Goal: Complete application form

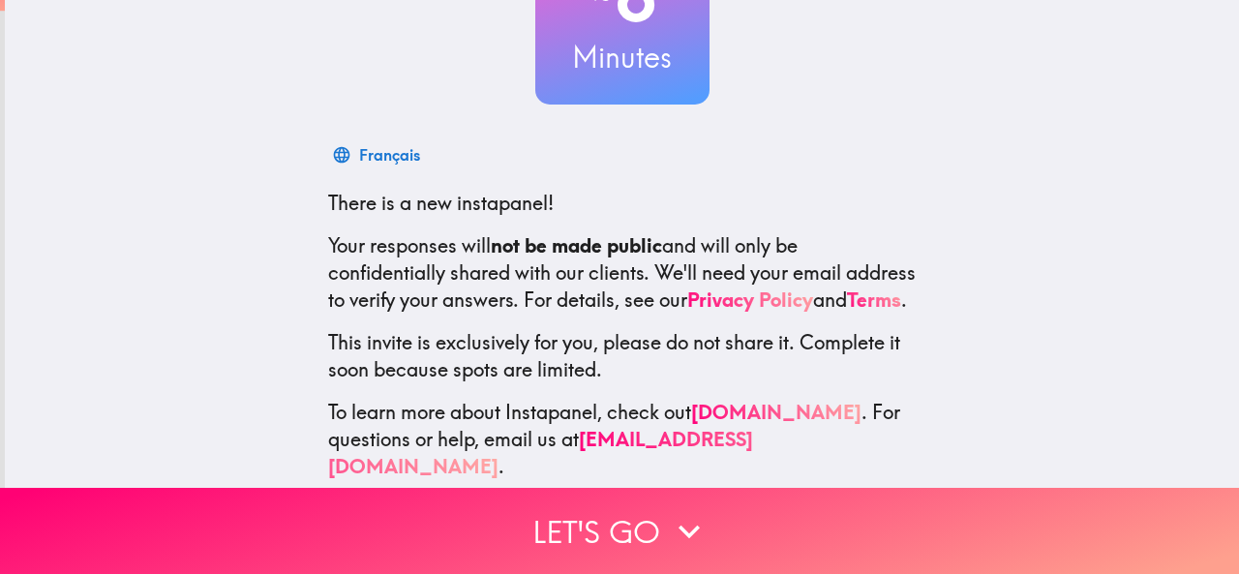
scroll to position [230, 0]
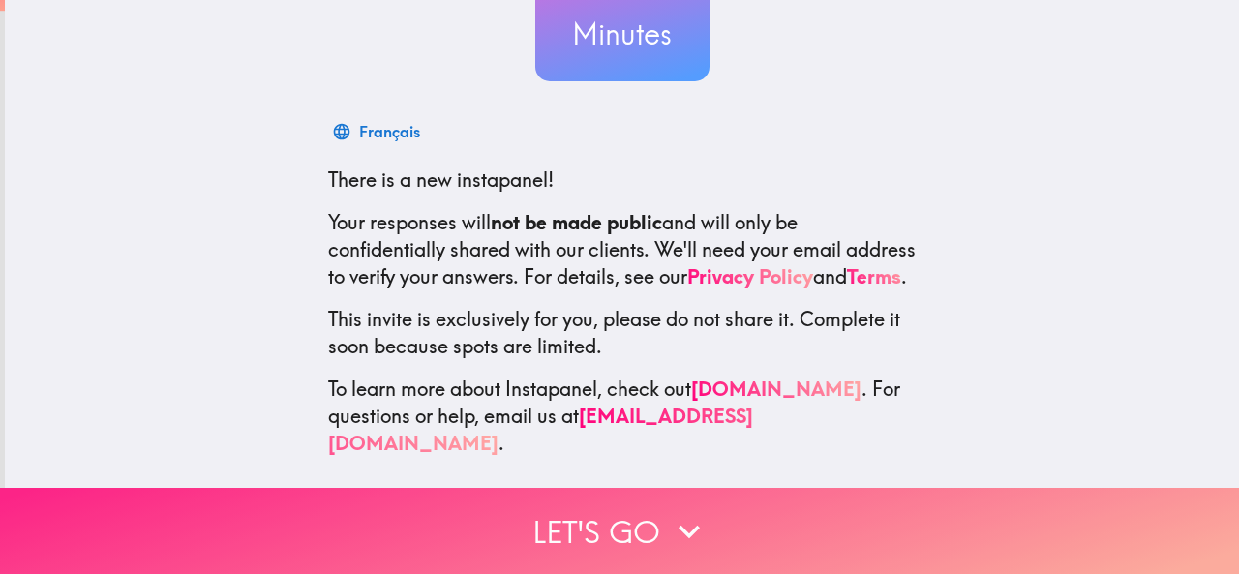
click at [467, 495] on button "Let's go" at bounding box center [619, 531] width 1239 height 86
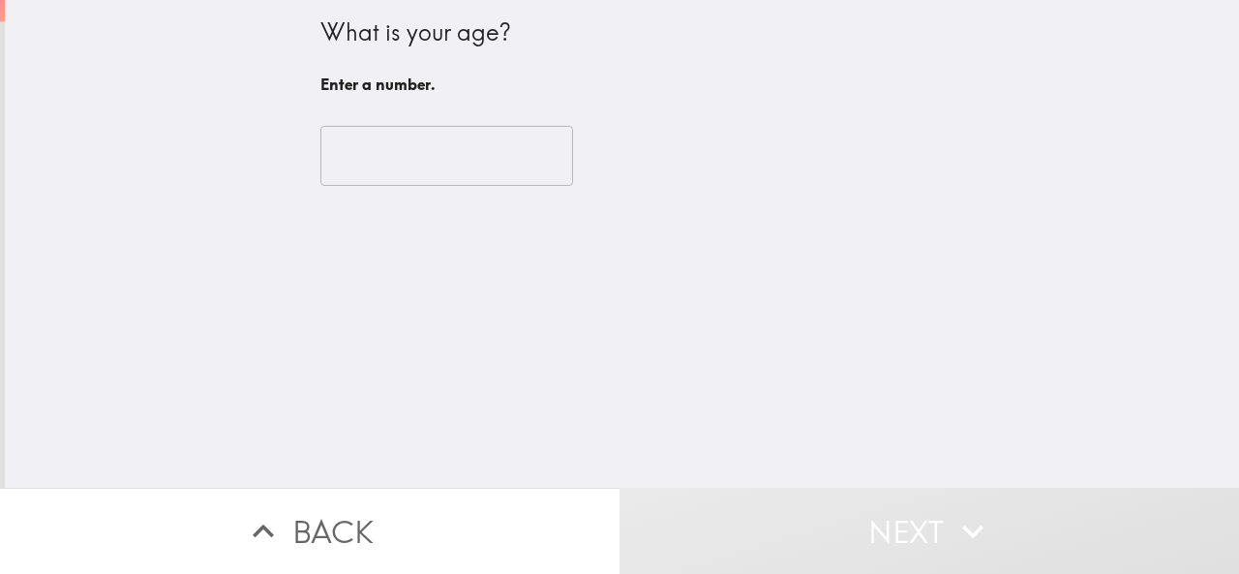
click at [389, 160] on input "number" at bounding box center [446, 156] width 253 height 60
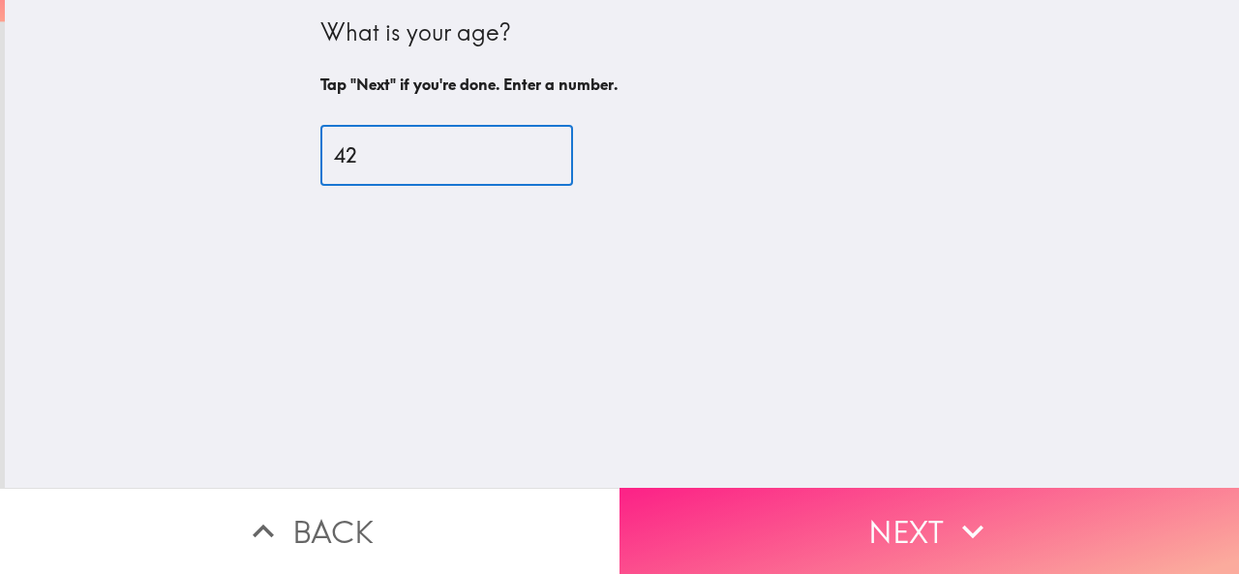
type input "42"
click at [670, 495] on button "Next" at bounding box center [928, 531] width 619 height 86
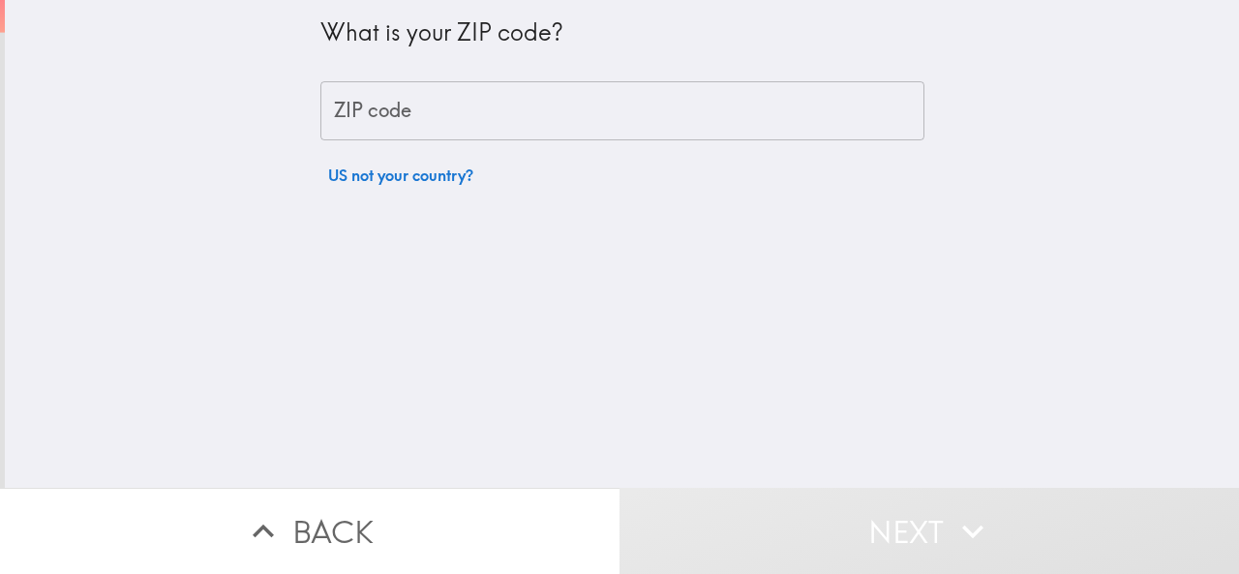
click at [414, 100] on input "ZIP code" at bounding box center [622, 111] width 604 height 60
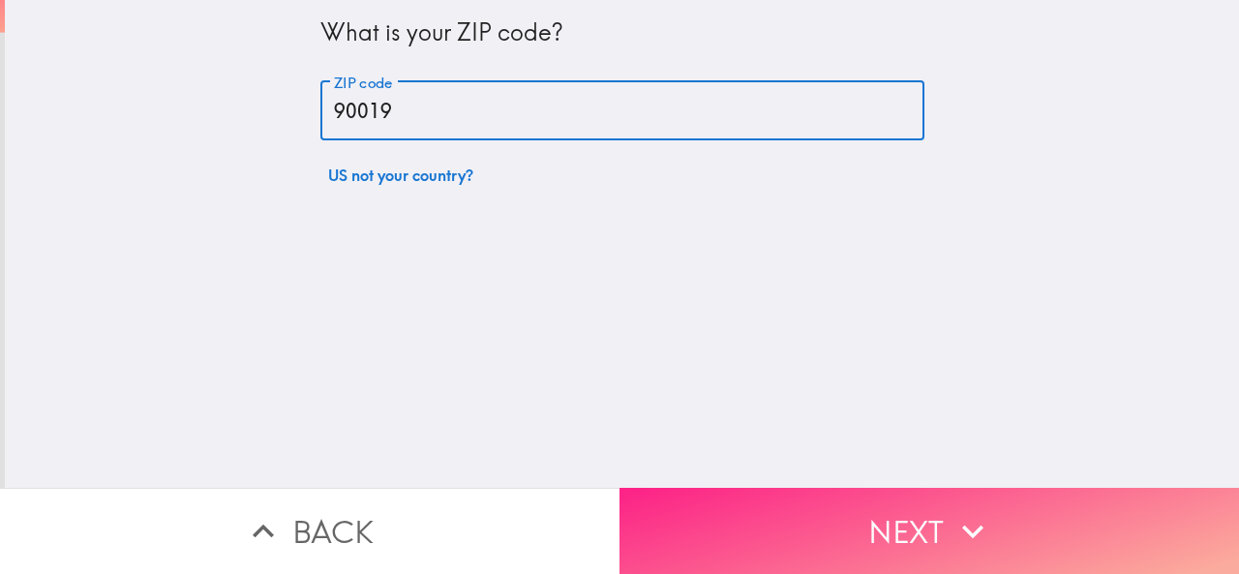
type input "90019"
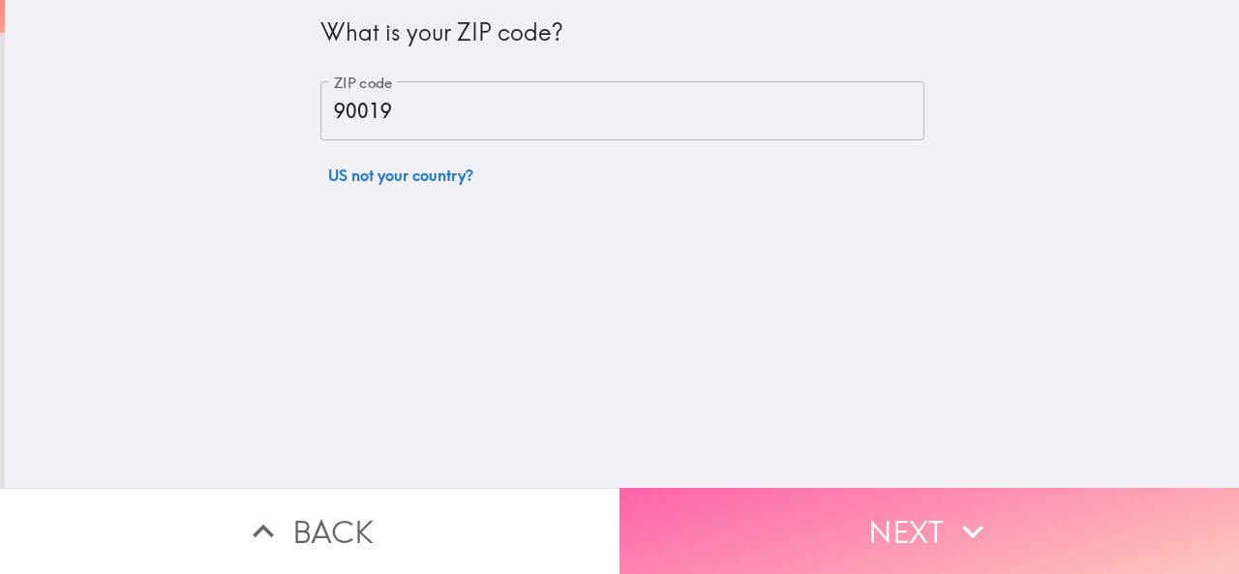
click at [667, 492] on button "Next" at bounding box center [928, 531] width 619 height 86
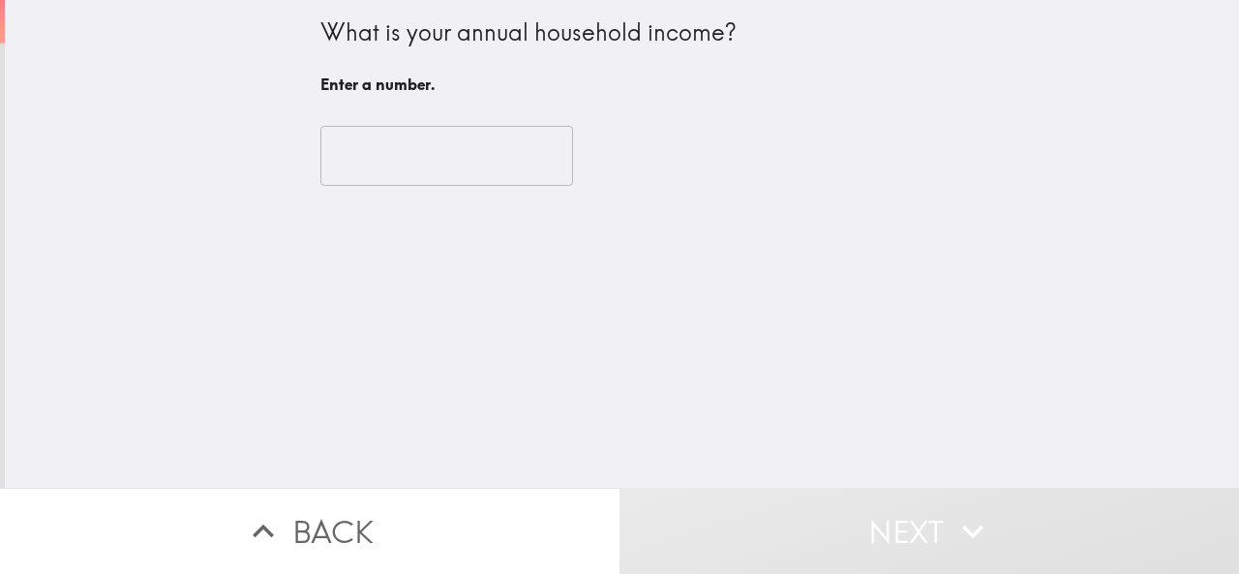
click at [410, 156] on input "number" at bounding box center [446, 156] width 253 height 60
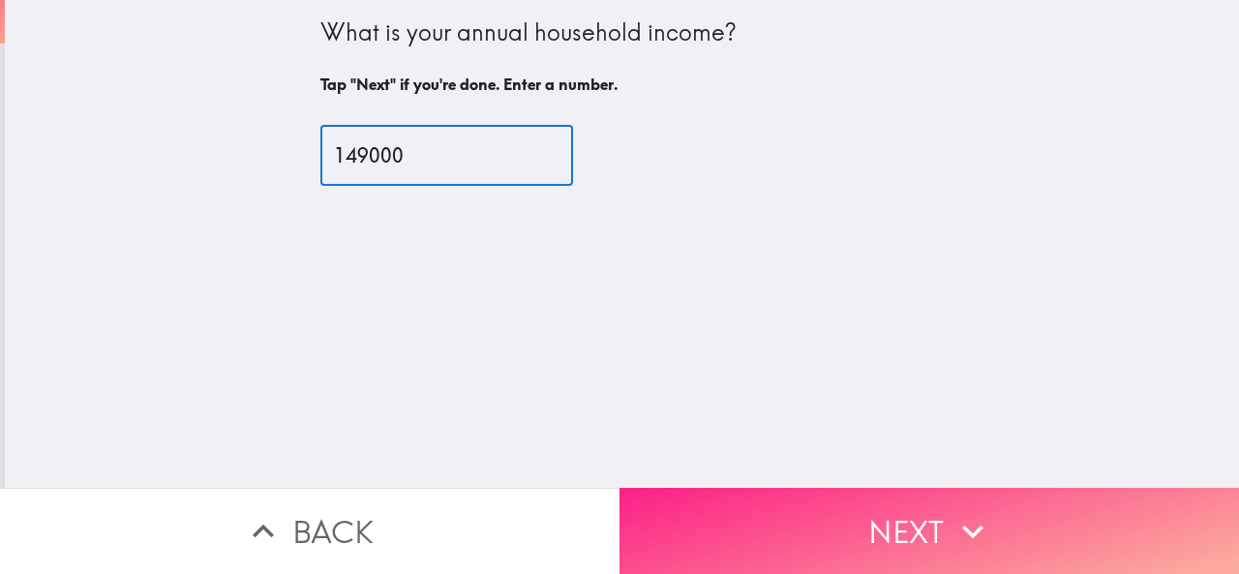
type input "149000"
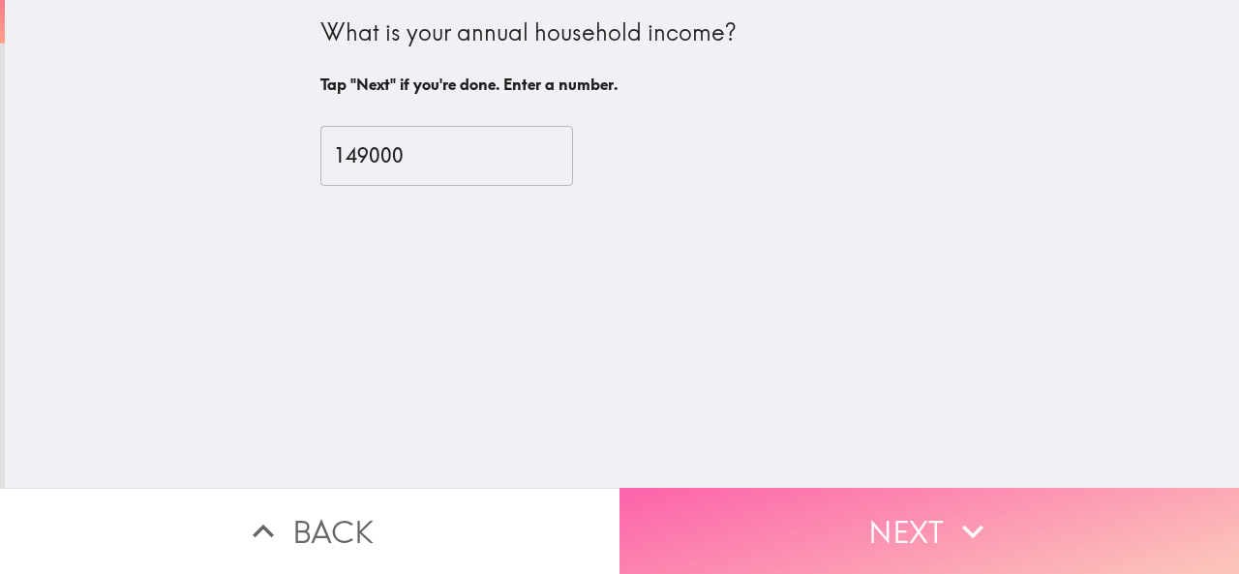
click at [722, 537] on button "Next" at bounding box center [928, 531] width 619 height 86
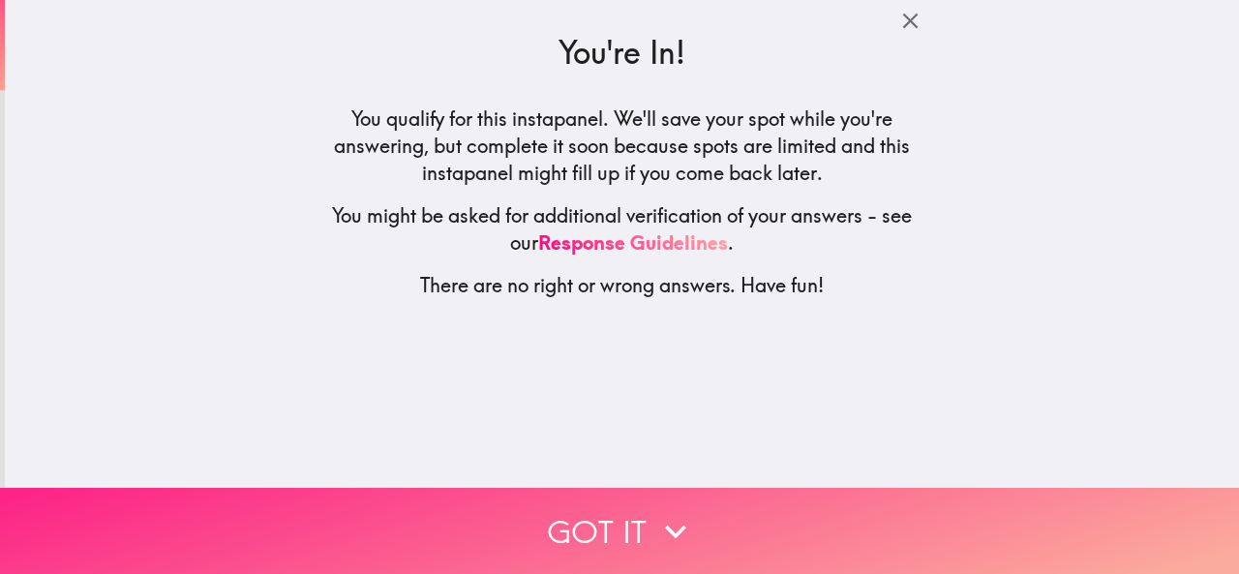
click at [528, 509] on button "Got it" at bounding box center [619, 531] width 1239 height 86
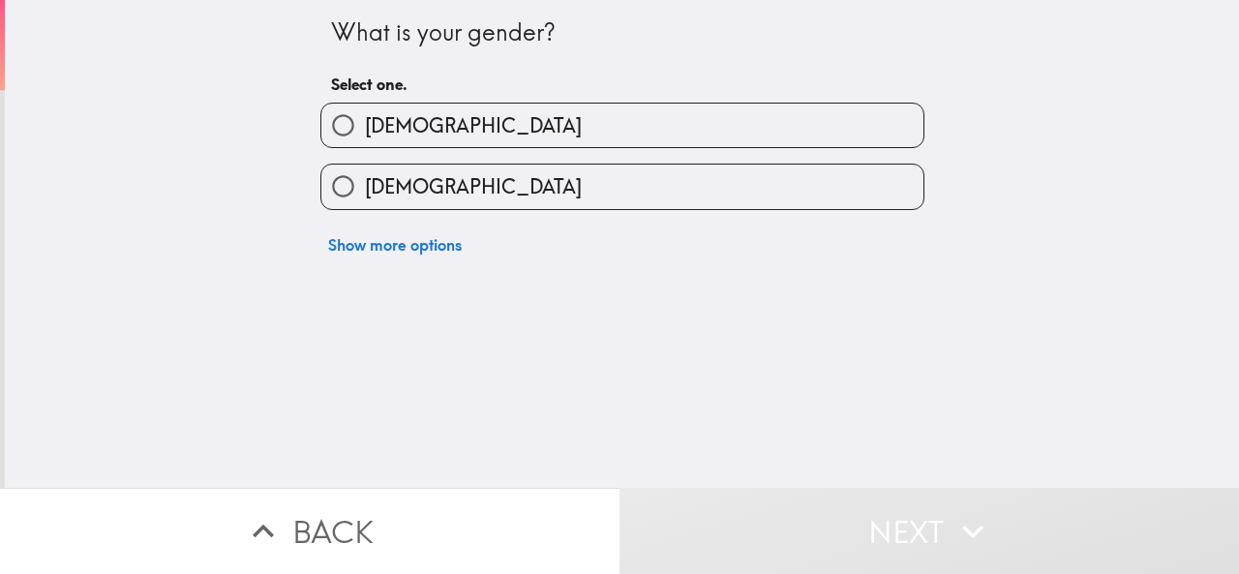
click at [417, 124] on label "[DEMOGRAPHIC_DATA]" at bounding box center [622, 126] width 602 height 44
click at [365, 124] on input "[DEMOGRAPHIC_DATA]" at bounding box center [343, 126] width 44 height 44
radio input "true"
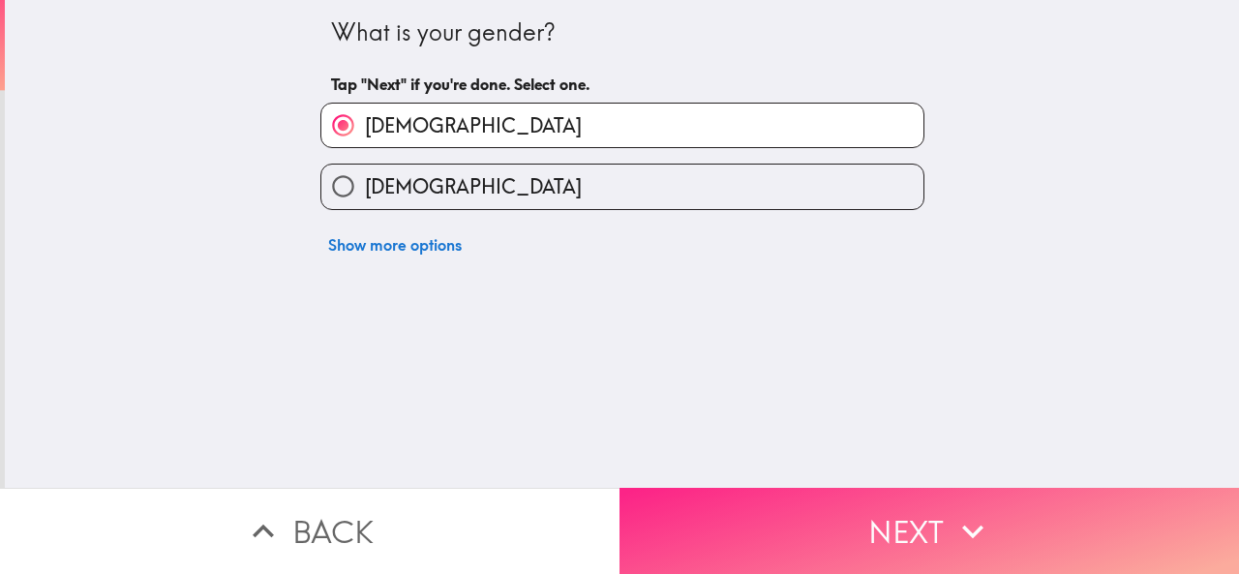
click at [648, 498] on button "Next" at bounding box center [928, 531] width 619 height 86
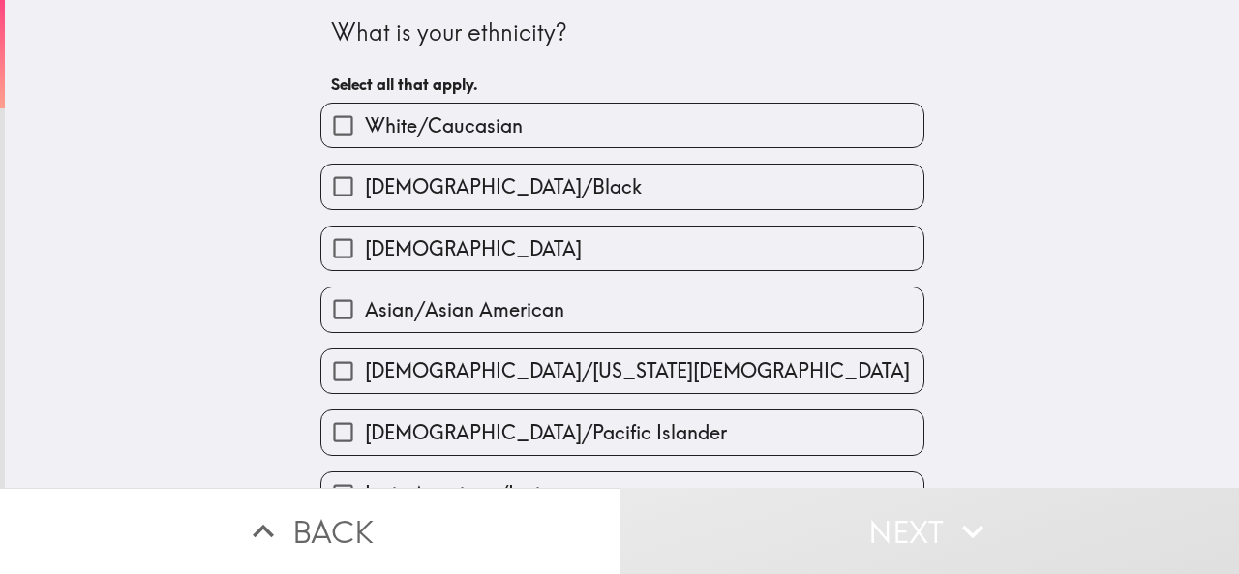
click at [478, 259] on label "[DEMOGRAPHIC_DATA]" at bounding box center [622, 248] width 602 height 44
click at [365, 259] on input "[DEMOGRAPHIC_DATA]" at bounding box center [343, 248] width 44 height 44
checkbox input "true"
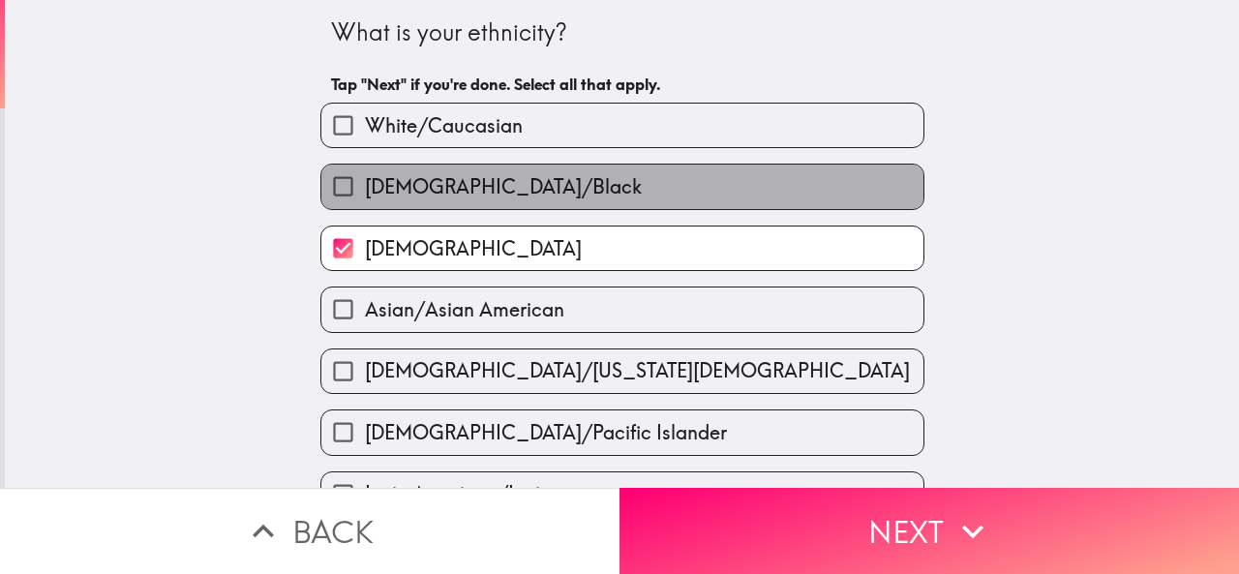
click at [464, 179] on span "[DEMOGRAPHIC_DATA]/Black" at bounding box center [503, 186] width 277 height 27
click at [365, 179] on input "[DEMOGRAPHIC_DATA]/Black" at bounding box center [343, 187] width 44 height 44
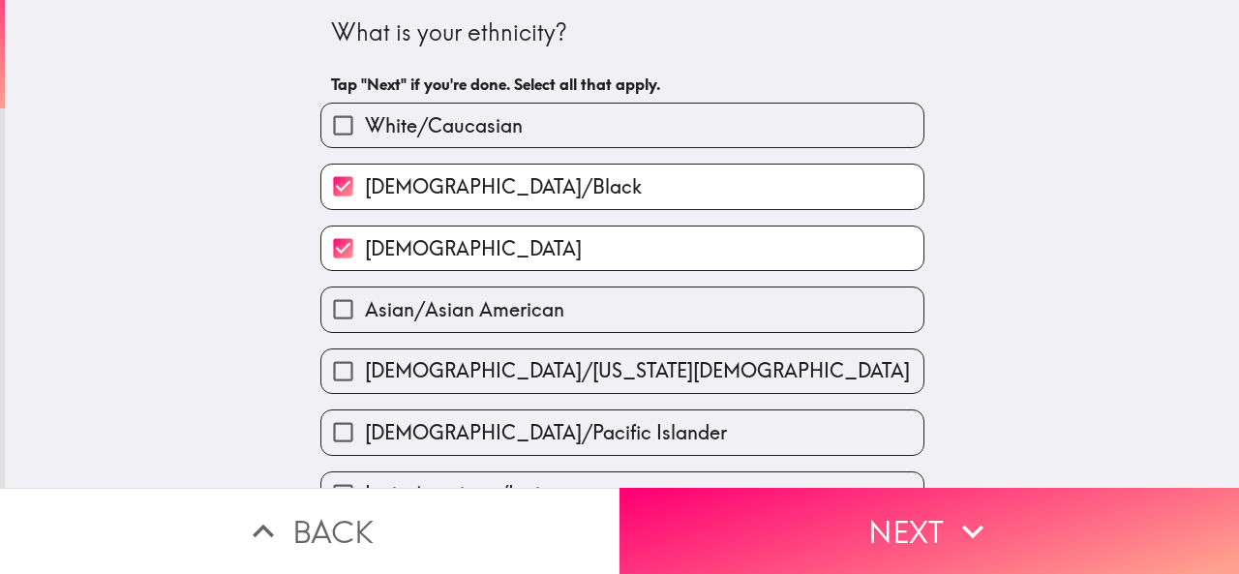
click at [449, 181] on span "[DEMOGRAPHIC_DATA]/Black" at bounding box center [503, 186] width 277 height 27
click at [365, 181] on input "[DEMOGRAPHIC_DATA]/Black" at bounding box center [343, 187] width 44 height 44
checkbox input "false"
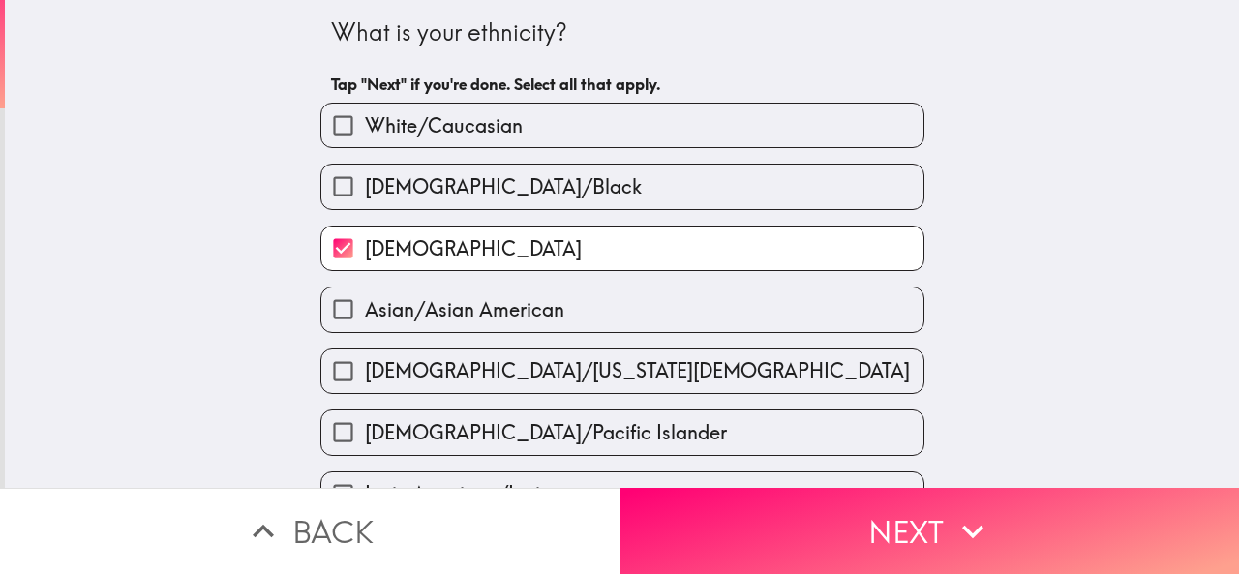
click at [435, 138] on label "White/Caucasian" at bounding box center [622, 126] width 602 height 44
click at [365, 138] on input "White/Caucasian" at bounding box center [343, 126] width 44 height 44
checkbox input "true"
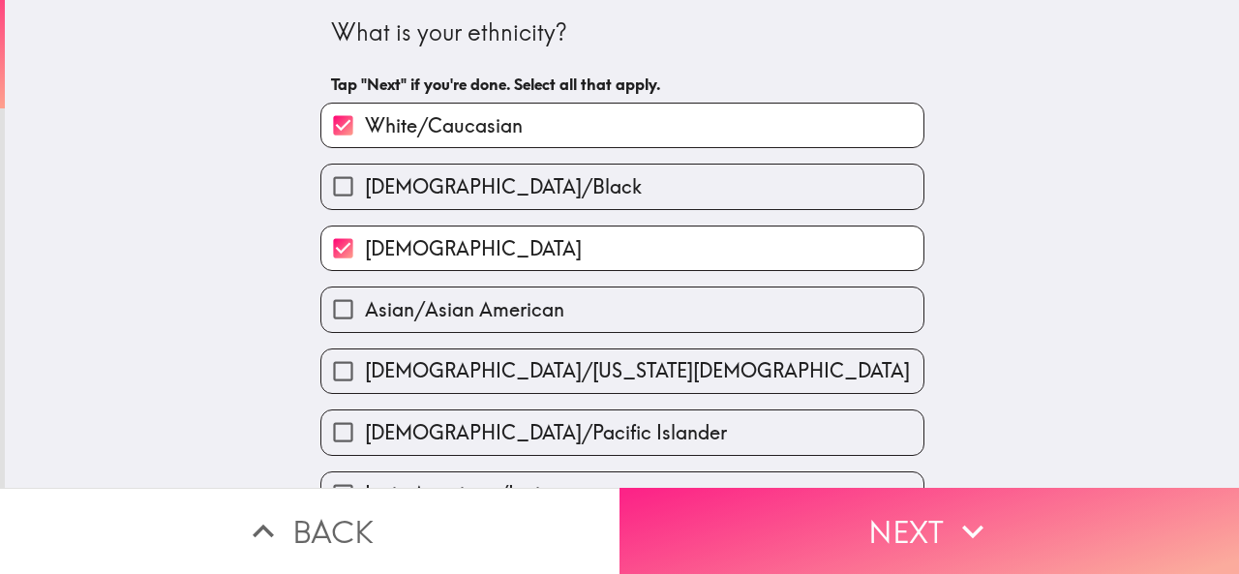
click at [639, 514] on button "Next" at bounding box center [928, 531] width 619 height 86
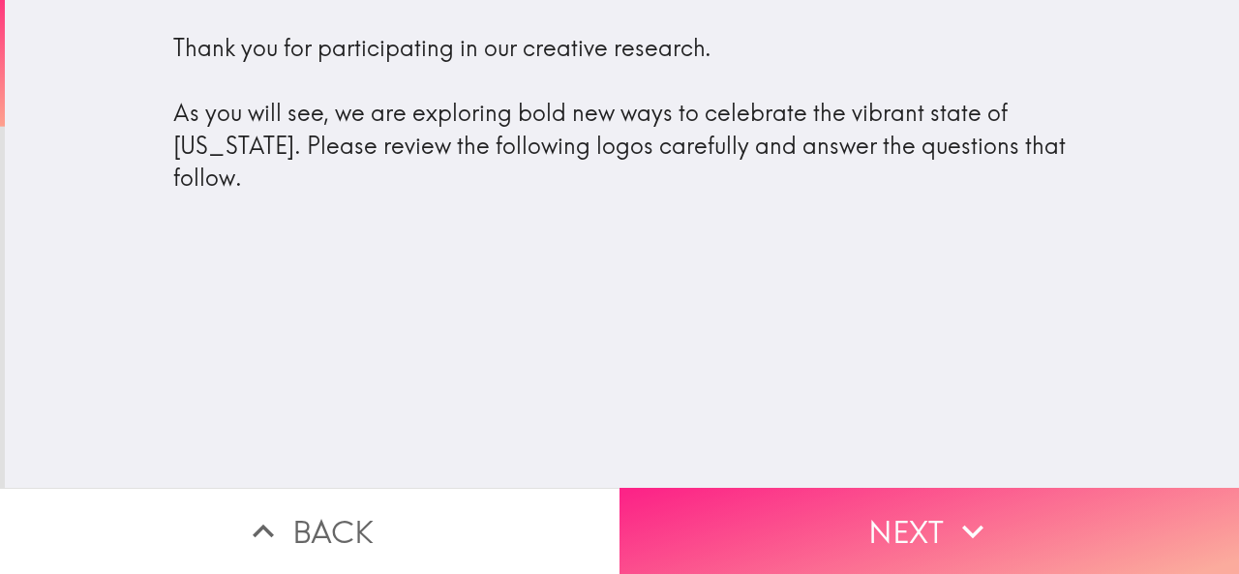
click at [678, 526] on button "Next" at bounding box center [928, 531] width 619 height 86
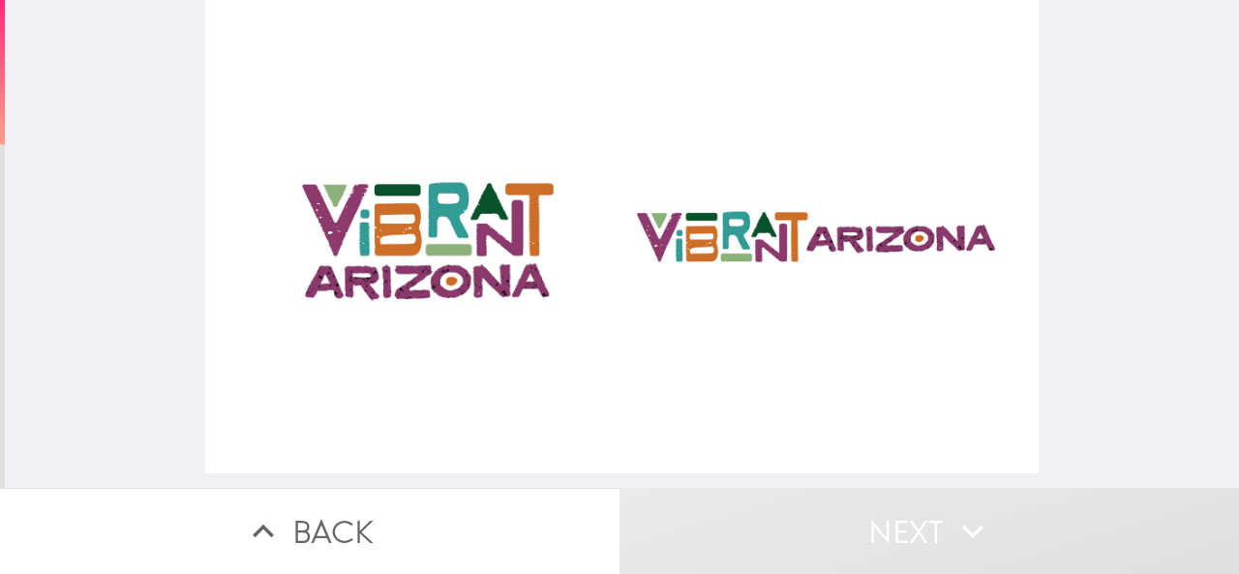
click at [445, 199] on div at bounding box center [621, 236] width 833 height 473
click at [732, 247] on div at bounding box center [621, 236] width 833 height 473
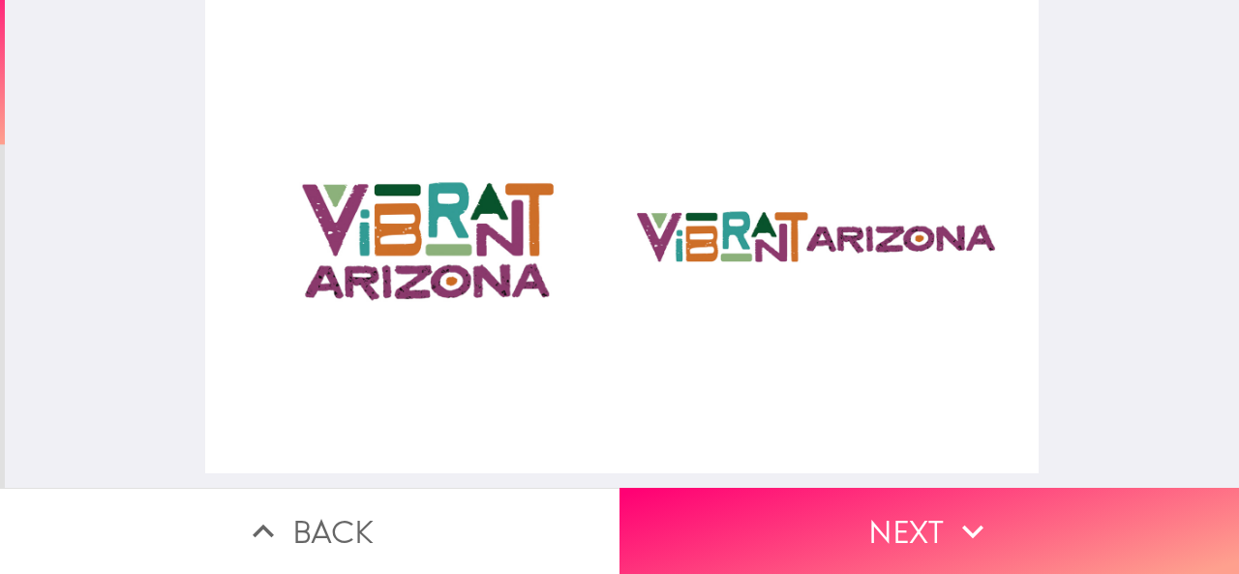
click at [735, 471] on div at bounding box center [621, 236] width 833 height 473
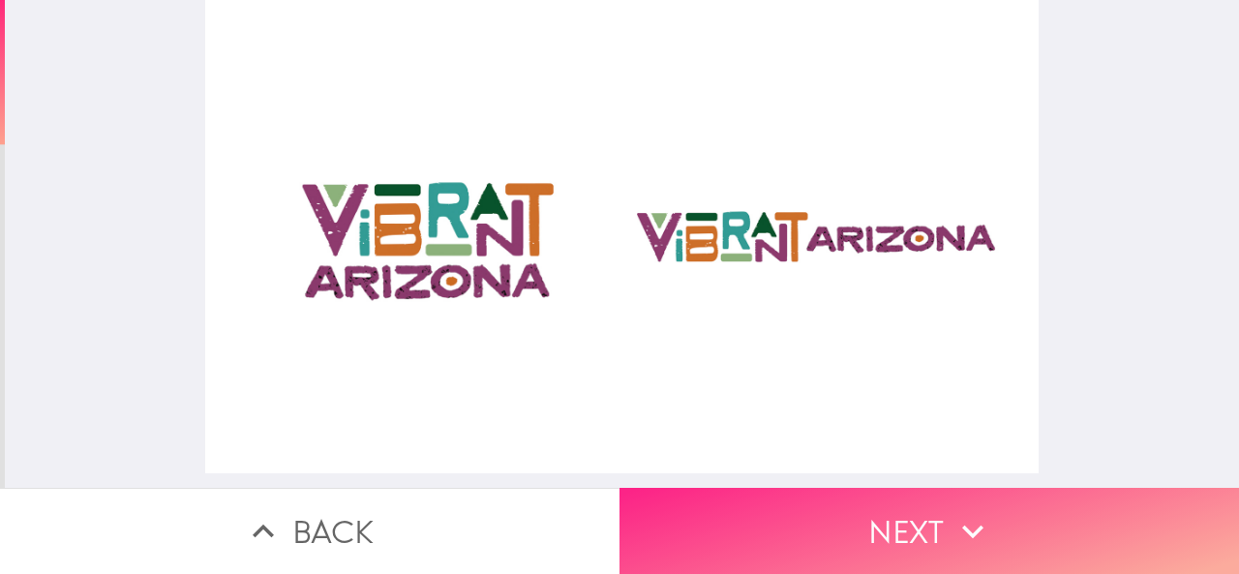
click at [737, 502] on button "Next" at bounding box center [928, 531] width 619 height 86
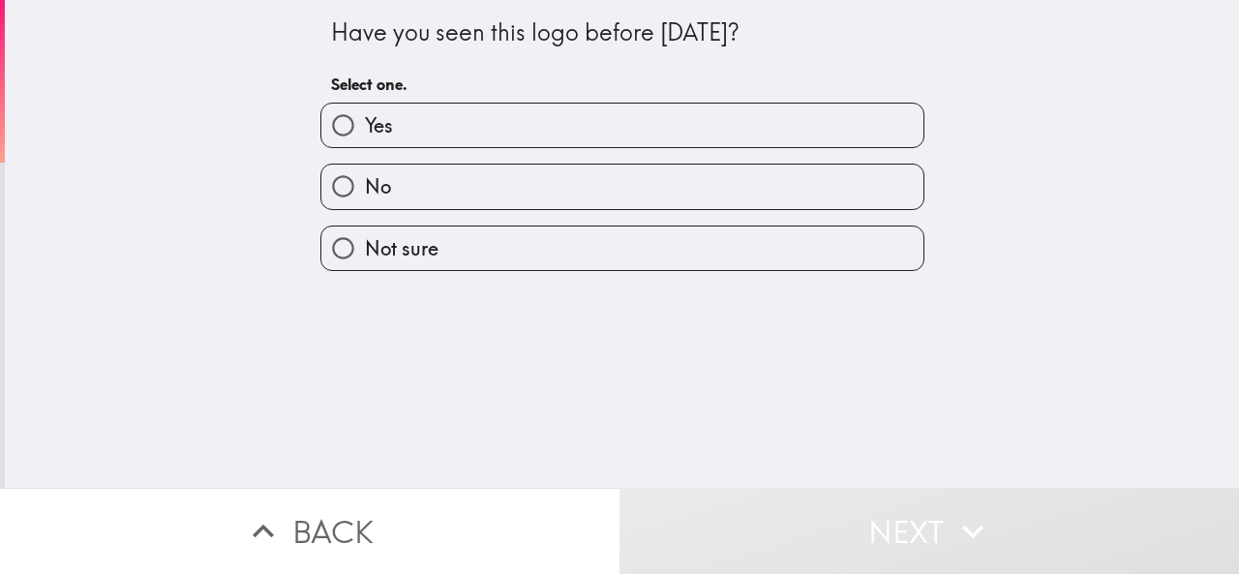
click at [388, 239] on span "Not sure" at bounding box center [402, 248] width 74 height 27
click at [365, 239] on input "Not sure" at bounding box center [343, 248] width 44 height 44
radio input "true"
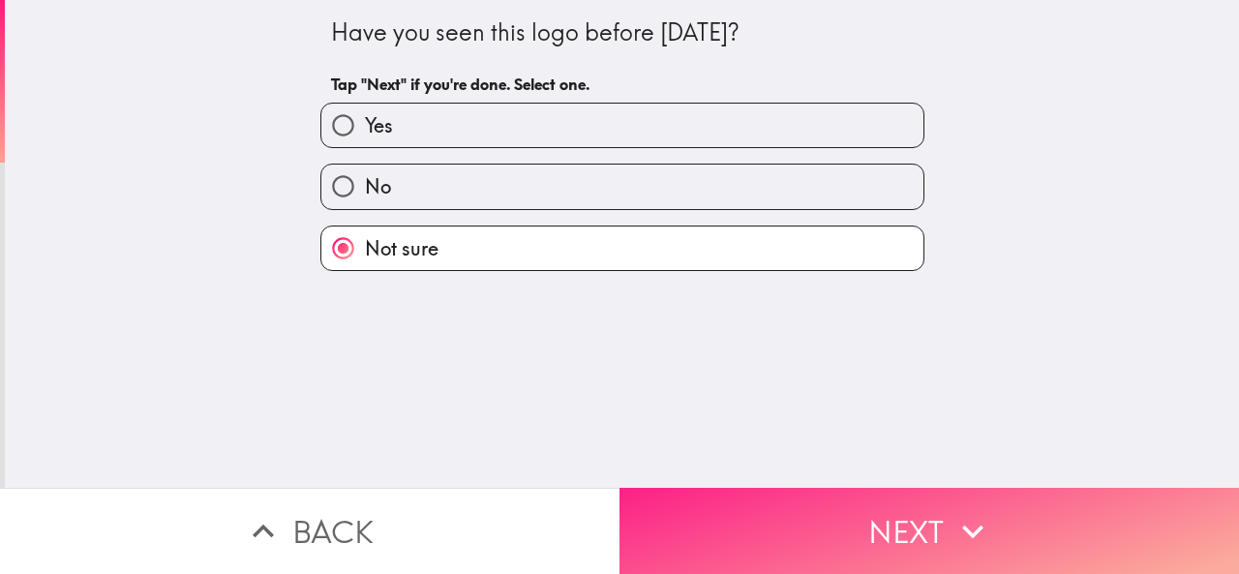
click at [643, 543] on button "Next" at bounding box center [928, 531] width 619 height 86
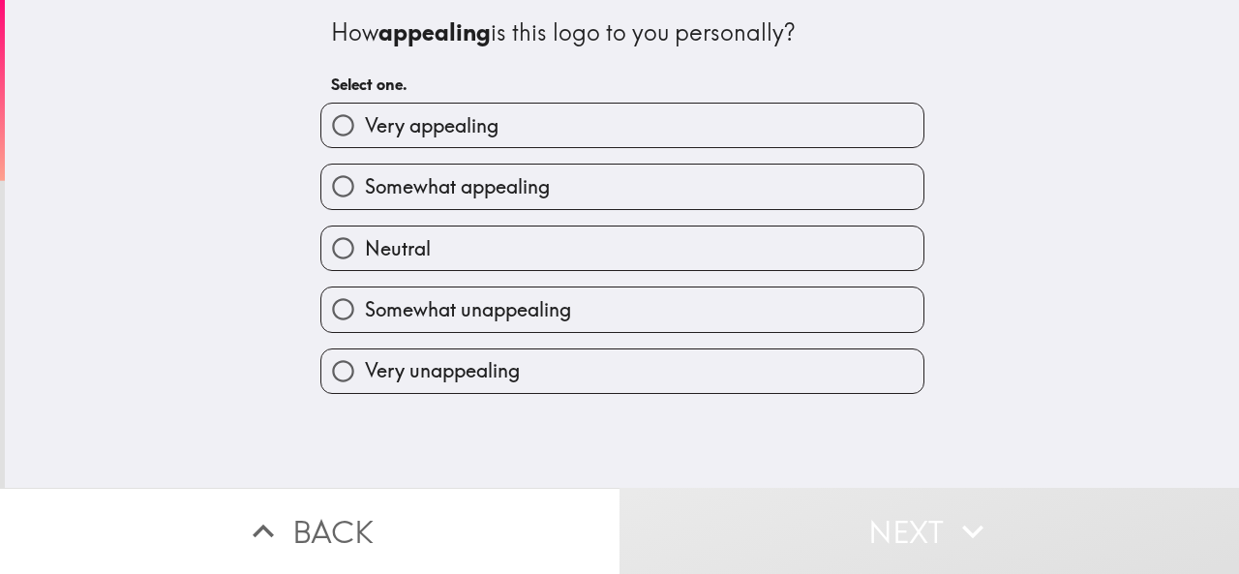
click at [471, 193] on span "Somewhat appealing" at bounding box center [457, 186] width 185 height 27
click at [365, 193] on input "Somewhat appealing" at bounding box center [343, 187] width 44 height 44
radio input "true"
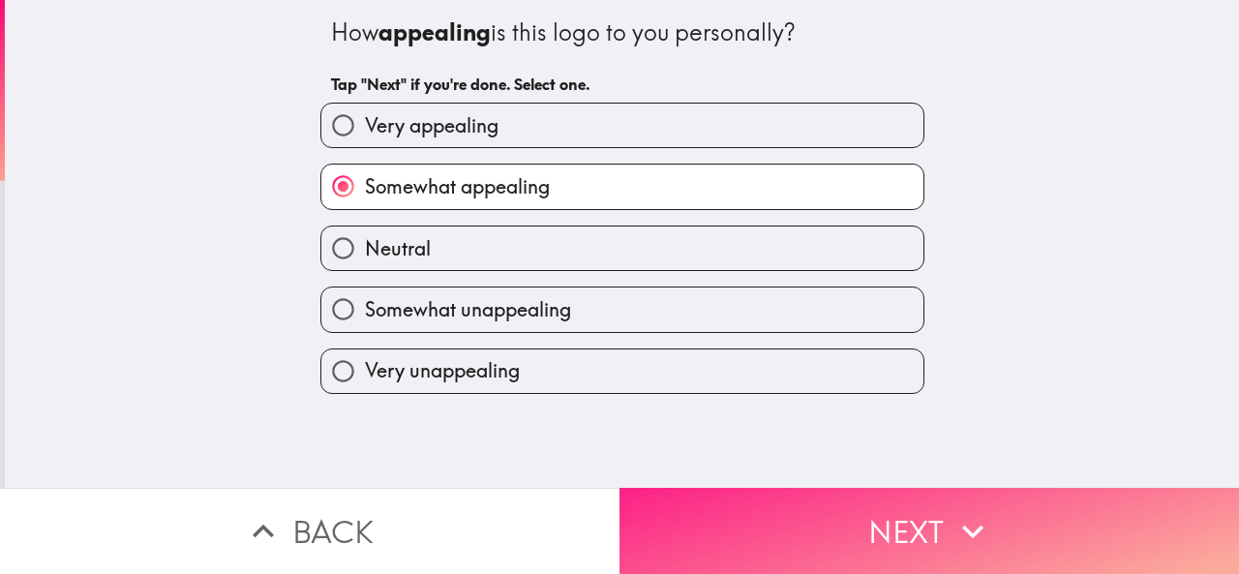
click at [651, 504] on button "Next" at bounding box center [928, 531] width 619 height 86
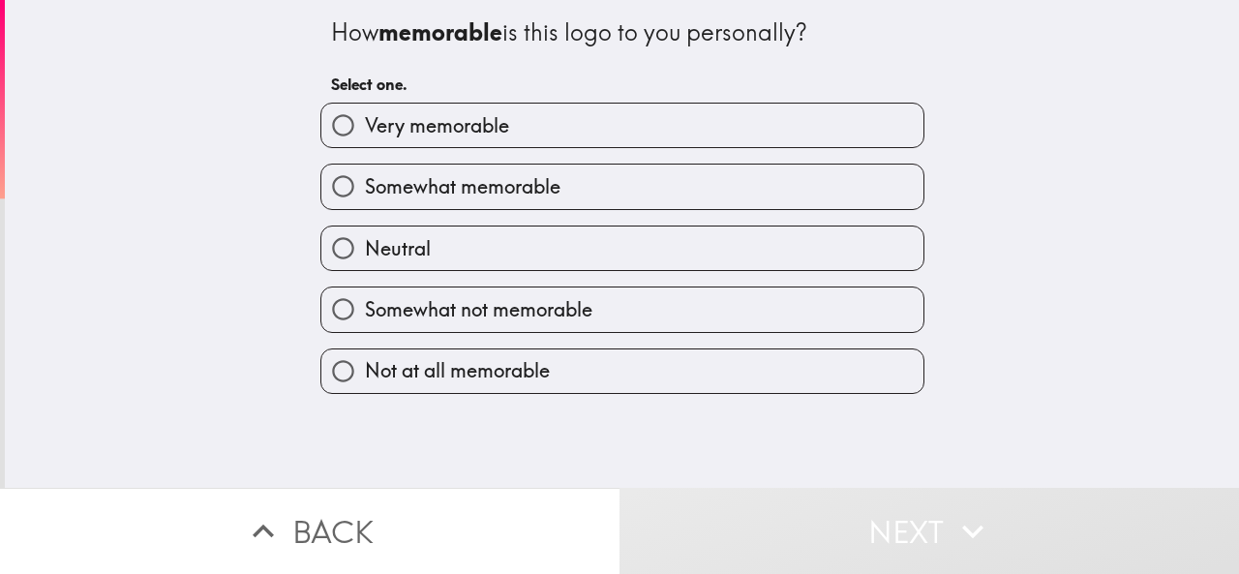
click at [440, 185] on span "Somewhat memorable" at bounding box center [463, 186] width 196 height 27
click at [365, 185] on input "Somewhat memorable" at bounding box center [343, 187] width 44 height 44
radio input "true"
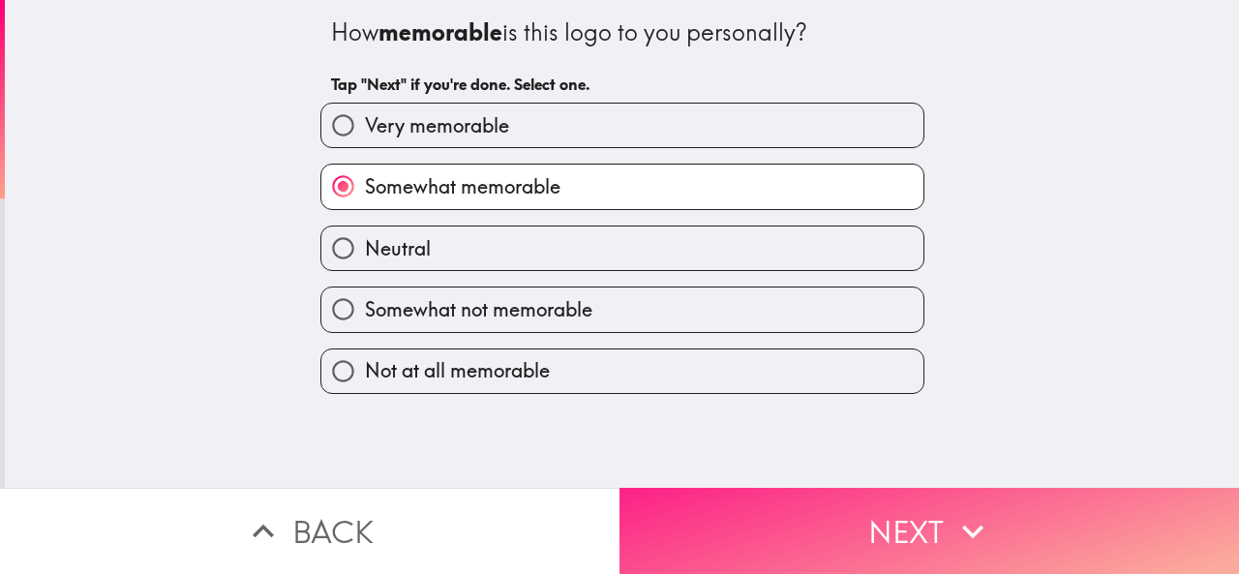
click at [693, 525] on button "Next" at bounding box center [928, 531] width 619 height 86
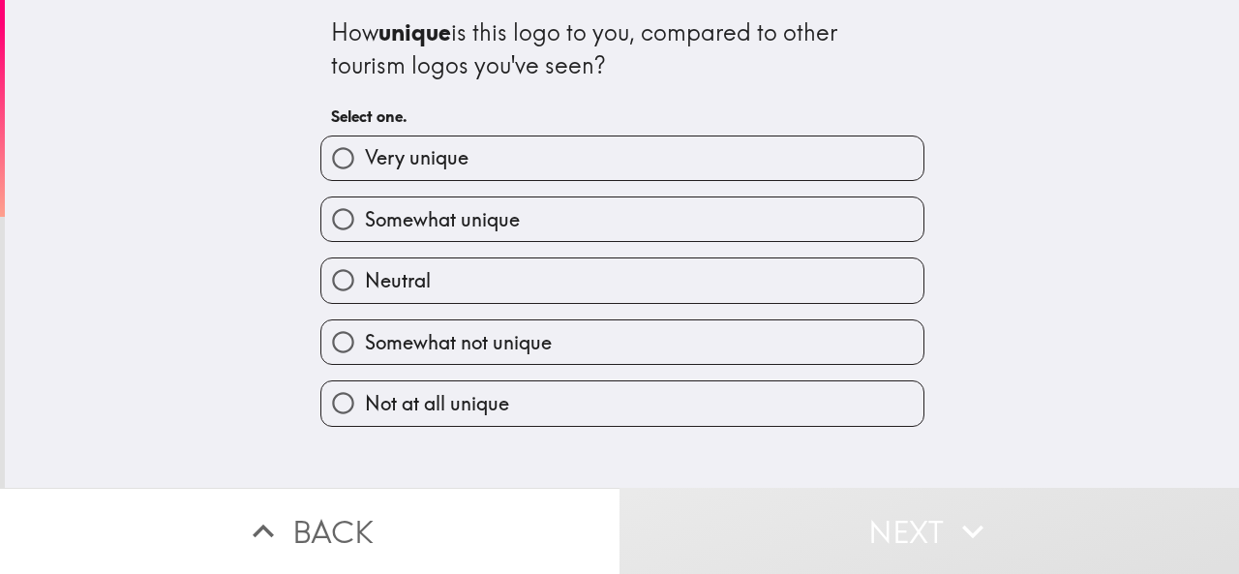
click at [446, 196] on div "Somewhat unique" at bounding box center [622, 218] width 604 height 45
click at [467, 214] on span "Somewhat unique" at bounding box center [442, 219] width 155 height 27
click at [365, 214] on input "Somewhat unique" at bounding box center [343, 219] width 44 height 44
radio input "true"
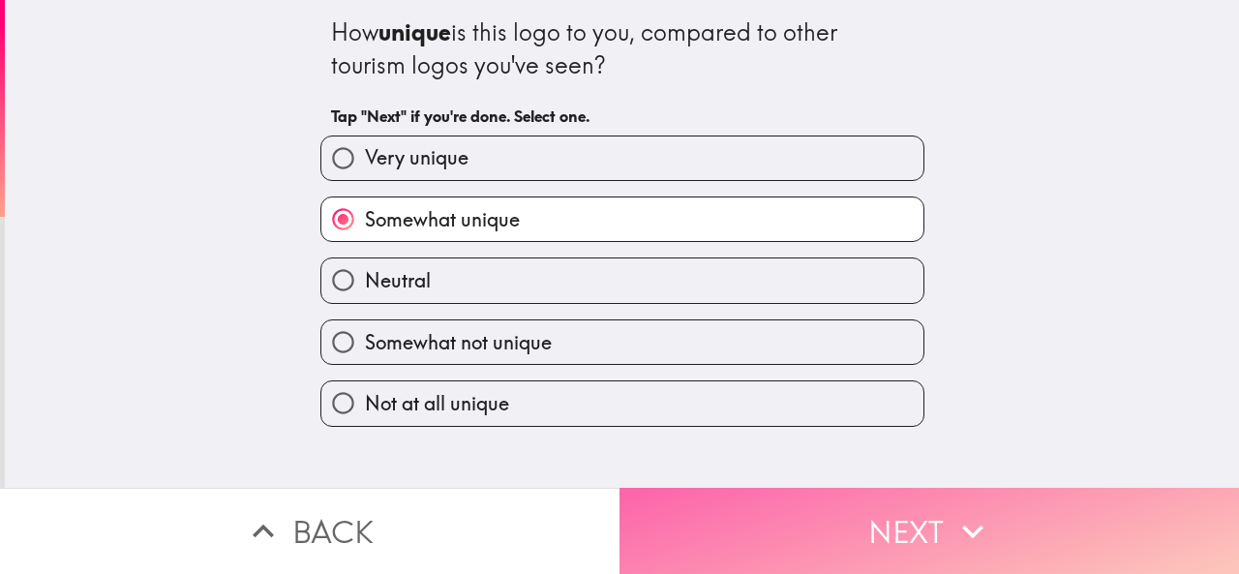
click at [666, 516] on button "Next" at bounding box center [928, 531] width 619 height 86
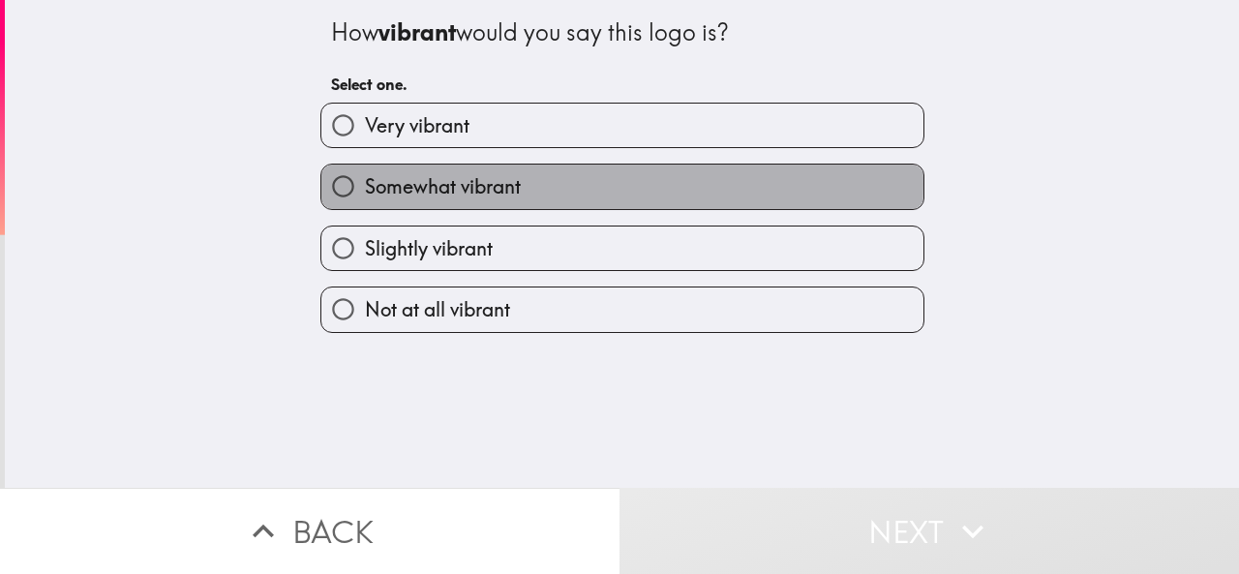
click at [454, 185] on span "Somewhat vibrant" at bounding box center [443, 186] width 156 height 27
click at [365, 185] on input "Somewhat vibrant" at bounding box center [343, 187] width 44 height 44
radio input "true"
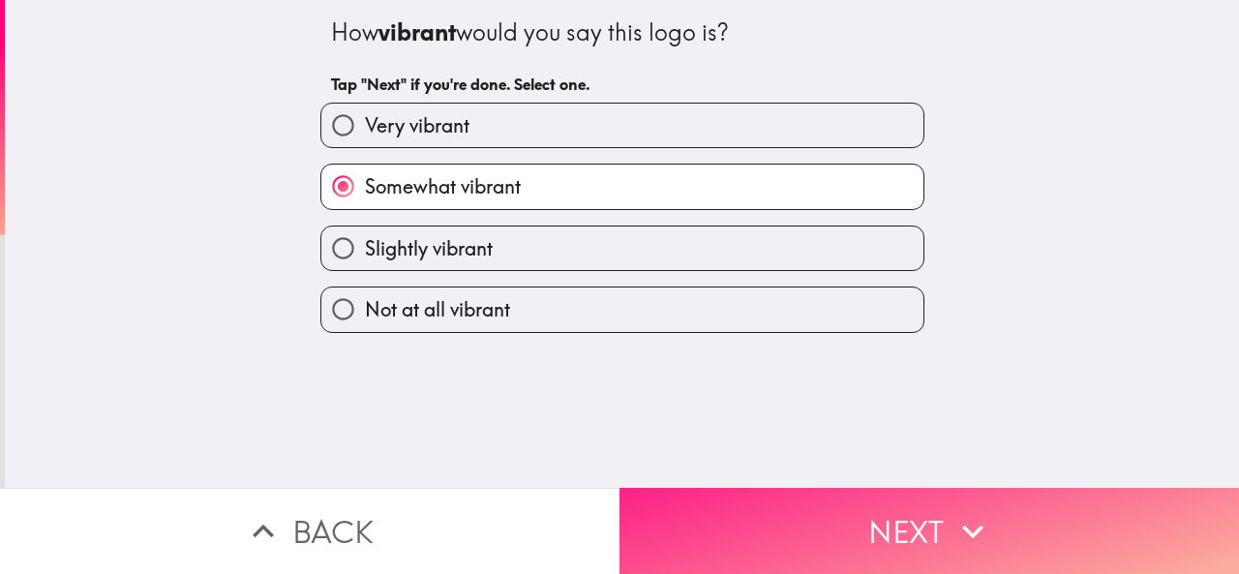
click at [662, 495] on button "Next" at bounding box center [928, 531] width 619 height 86
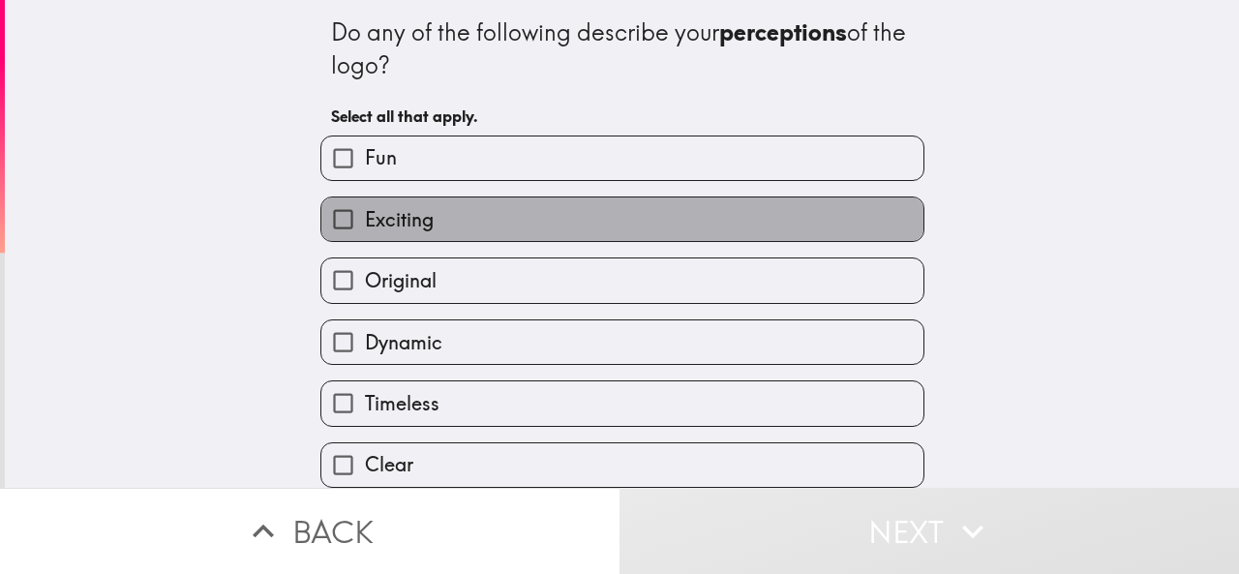
click at [482, 212] on label "Exciting" at bounding box center [622, 219] width 602 height 44
click at [365, 212] on input "Exciting" at bounding box center [343, 219] width 44 height 44
checkbox input "true"
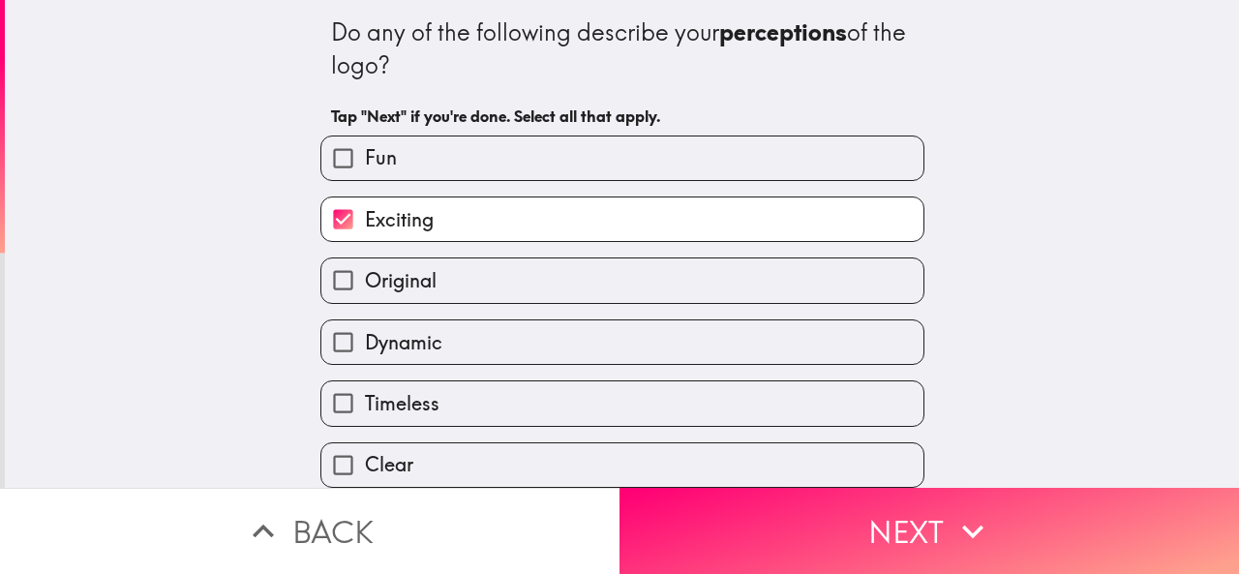
click at [447, 342] on label "Dynamic" at bounding box center [622, 342] width 602 height 44
click at [365, 342] on input "Dynamic" at bounding box center [343, 342] width 44 height 44
checkbox input "true"
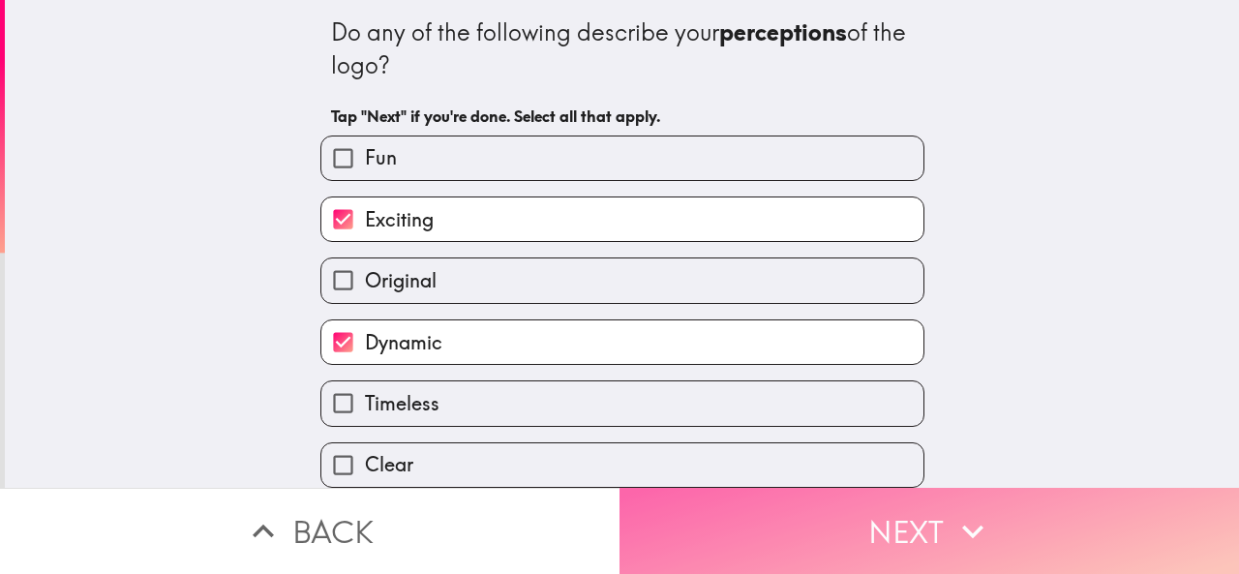
click at [675, 512] on button "Next" at bounding box center [928, 531] width 619 height 86
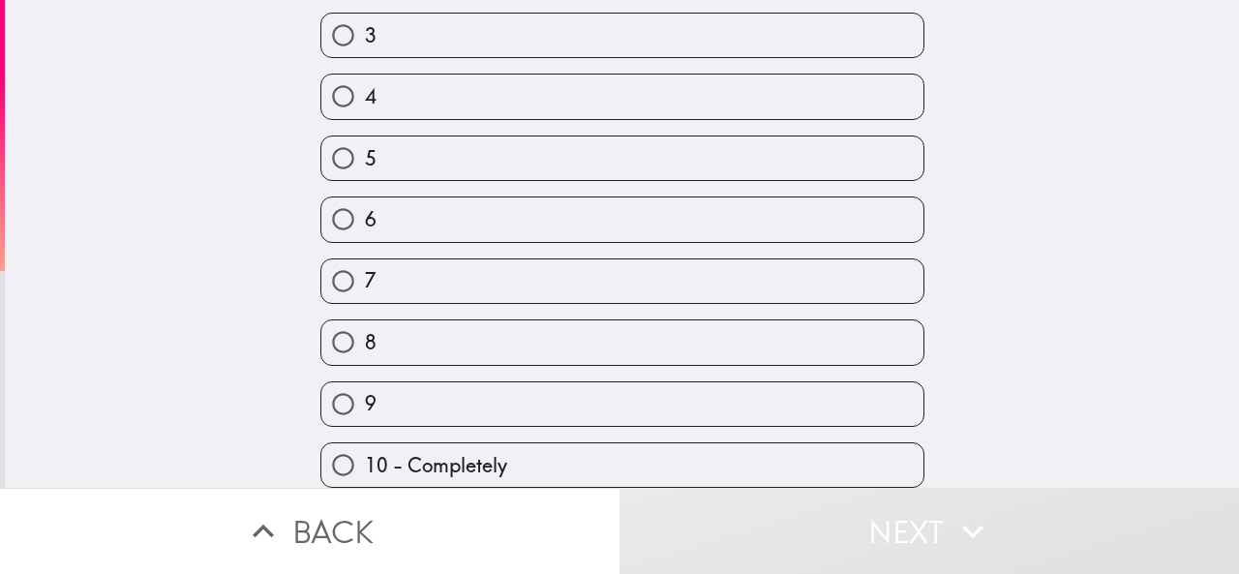
scroll to position [298, 0]
click at [389, 452] on span "10 - Completely" at bounding box center [436, 465] width 142 height 27
click at [365, 444] on input "10 - Completely" at bounding box center [343, 465] width 44 height 44
radio input "true"
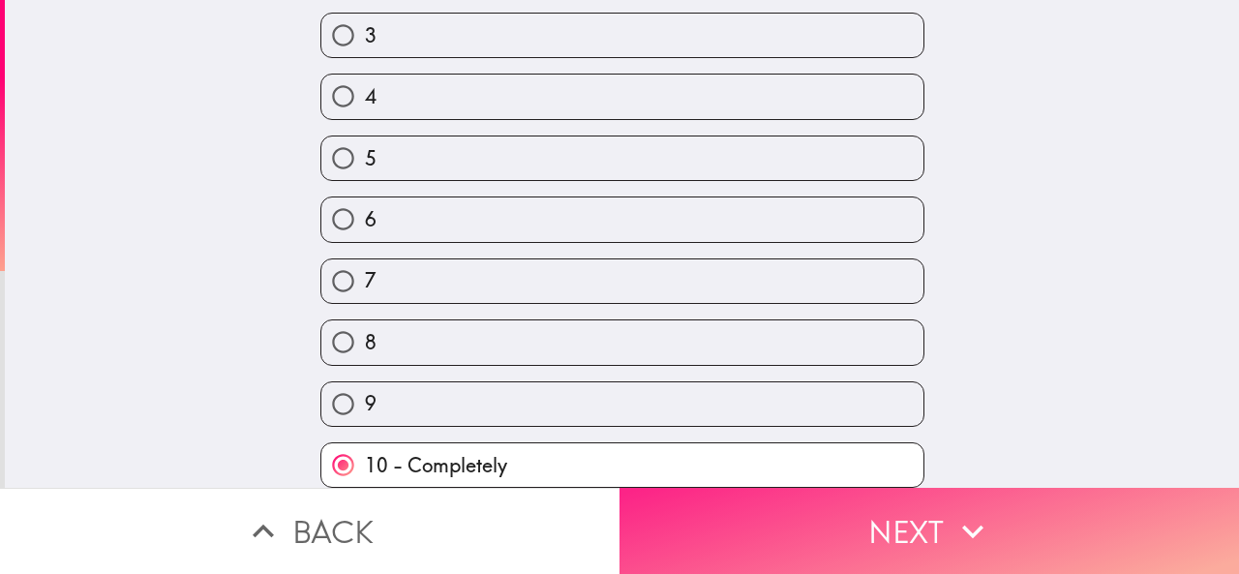
click at [699, 551] on button "Next" at bounding box center [928, 531] width 619 height 86
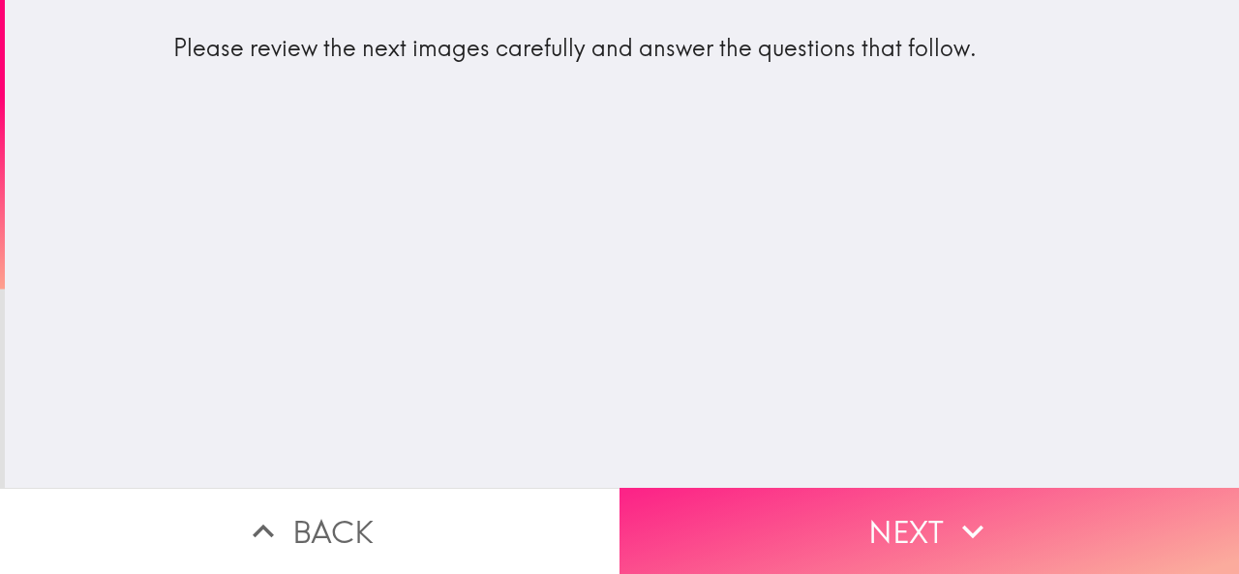
click at [687, 505] on button "Next" at bounding box center [928, 531] width 619 height 86
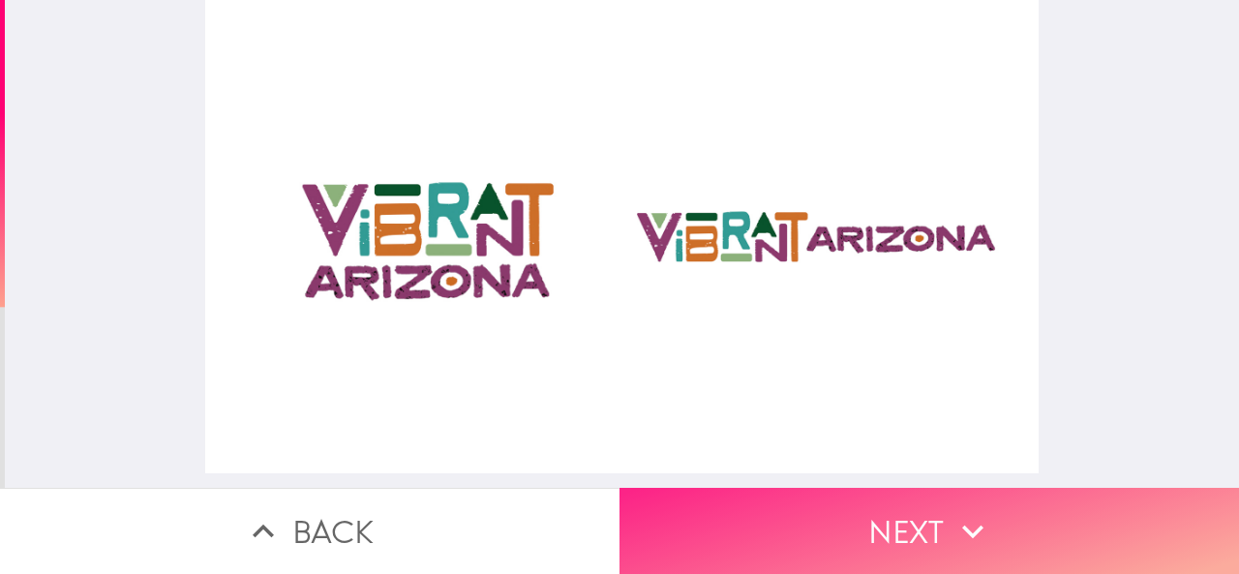
click at [834, 548] on button "Next" at bounding box center [928, 531] width 619 height 86
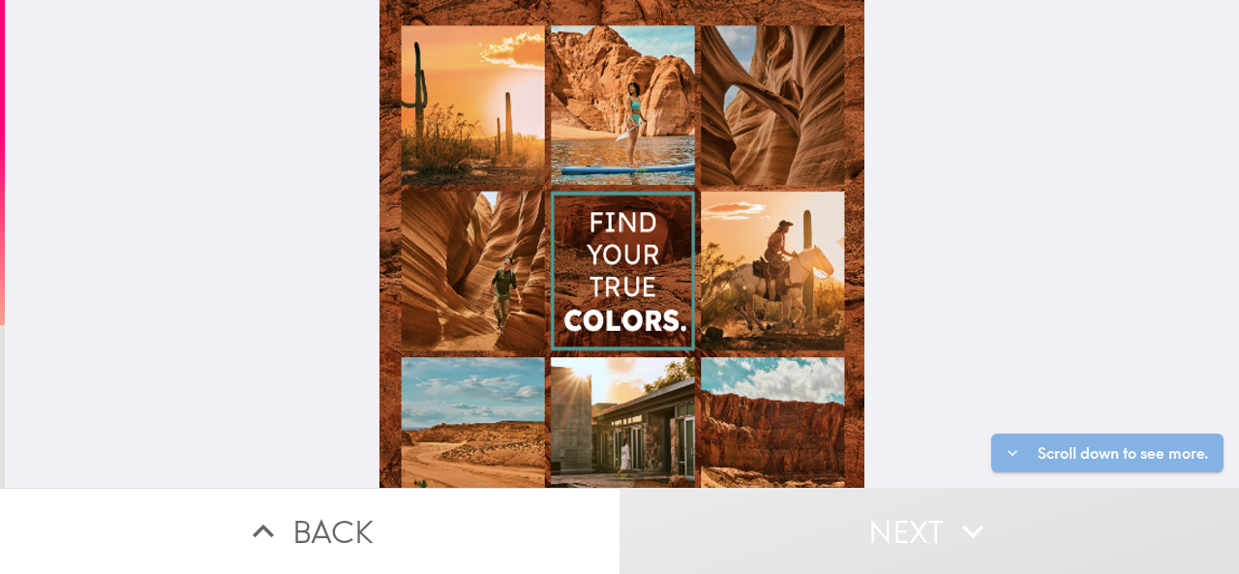
scroll to position [238, 0]
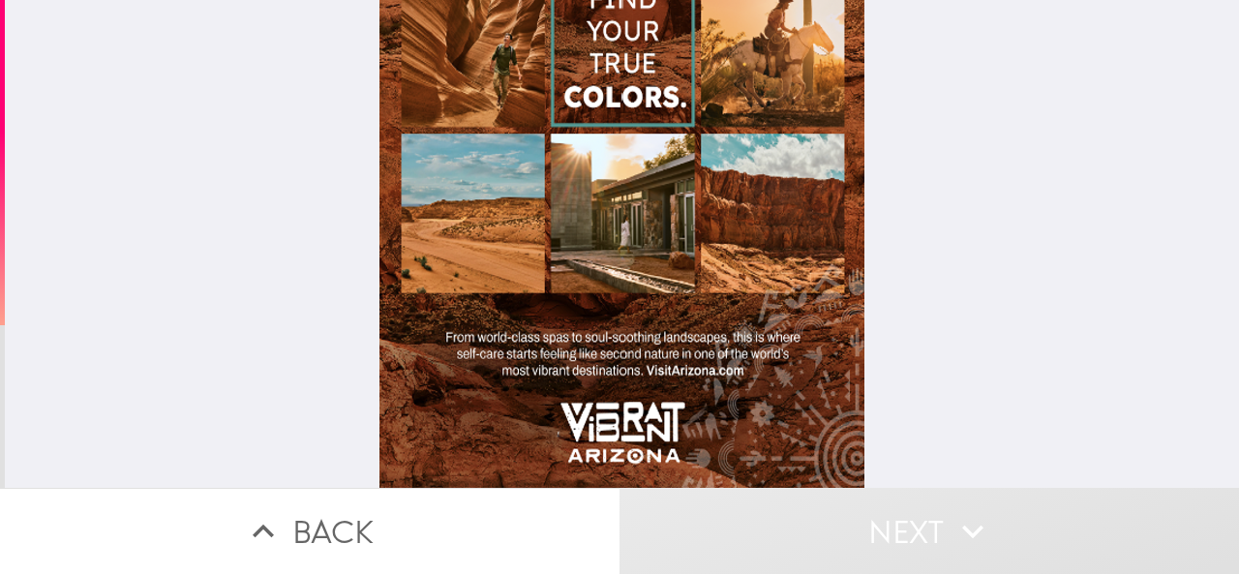
click at [650, 252] on div at bounding box center [621, 131] width 485 height 711
click at [598, 369] on div at bounding box center [621, 131] width 485 height 711
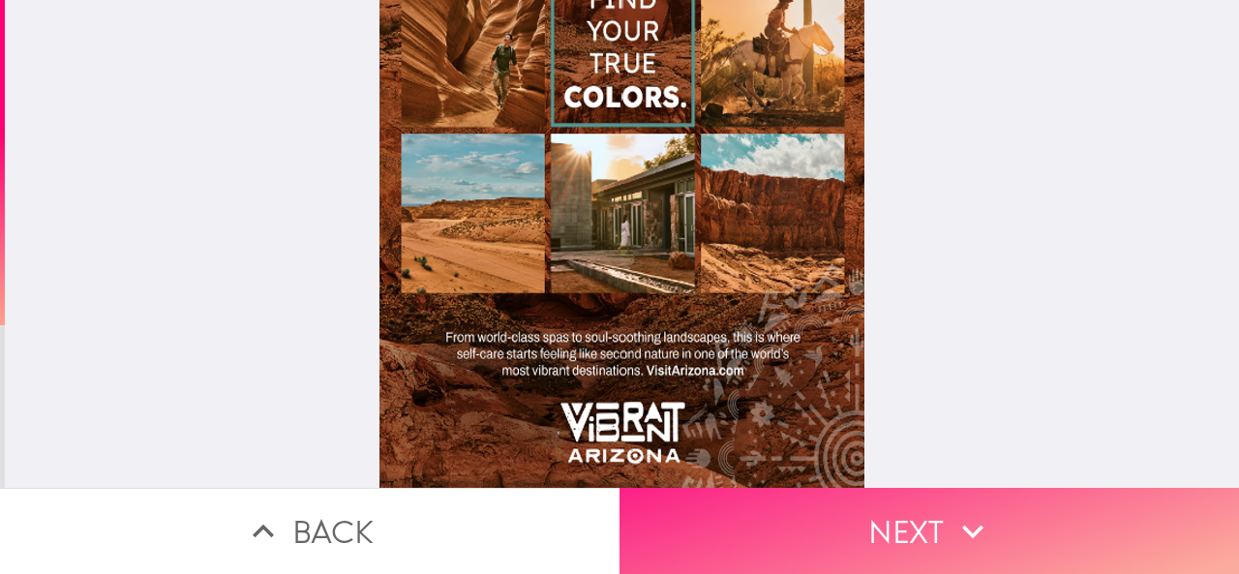
click at [749, 527] on button "Next" at bounding box center [928, 531] width 619 height 86
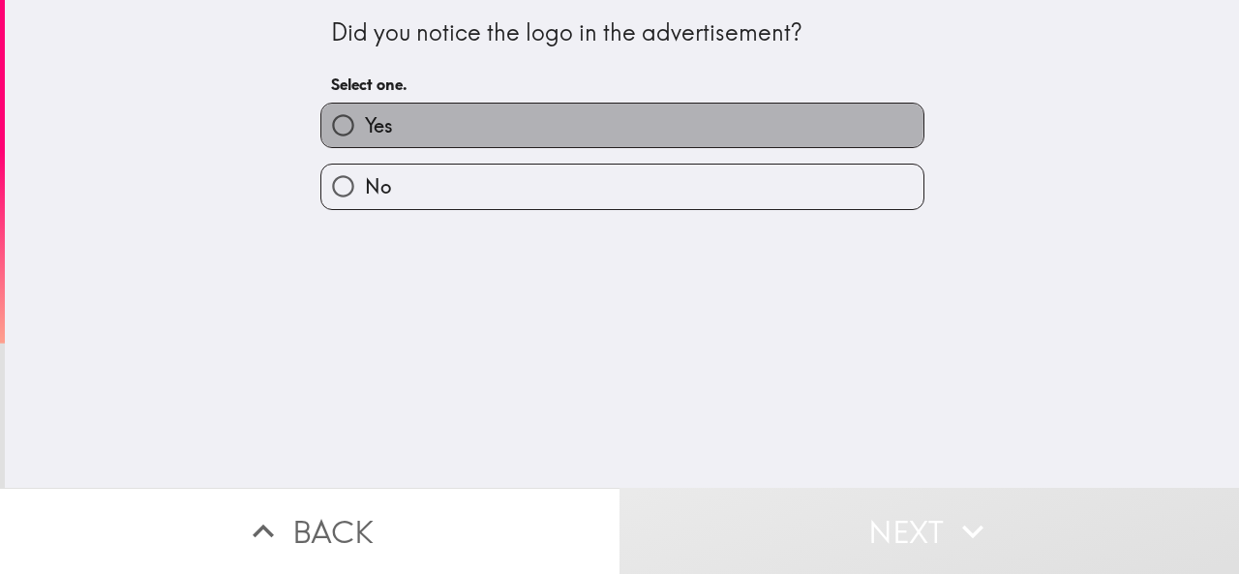
click at [374, 117] on span "Yes" at bounding box center [379, 125] width 28 height 27
click at [365, 117] on input "Yes" at bounding box center [343, 126] width 44 height 44
radio input "true"
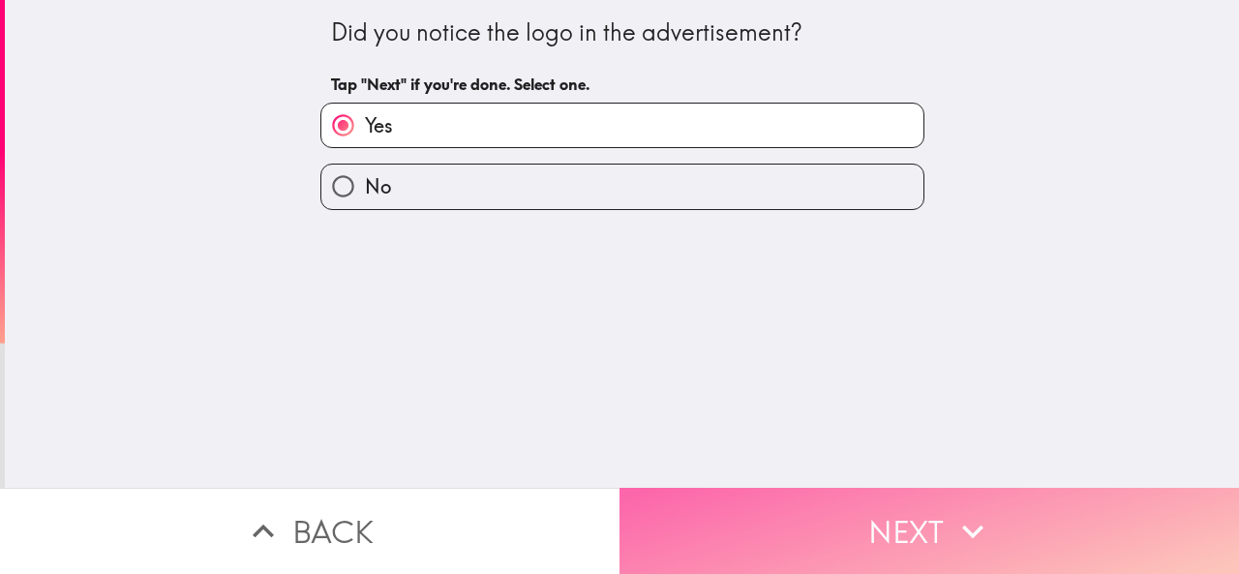
click at [656, 488] on button "Next" at bounding box center [928, 531] width 619 height 86
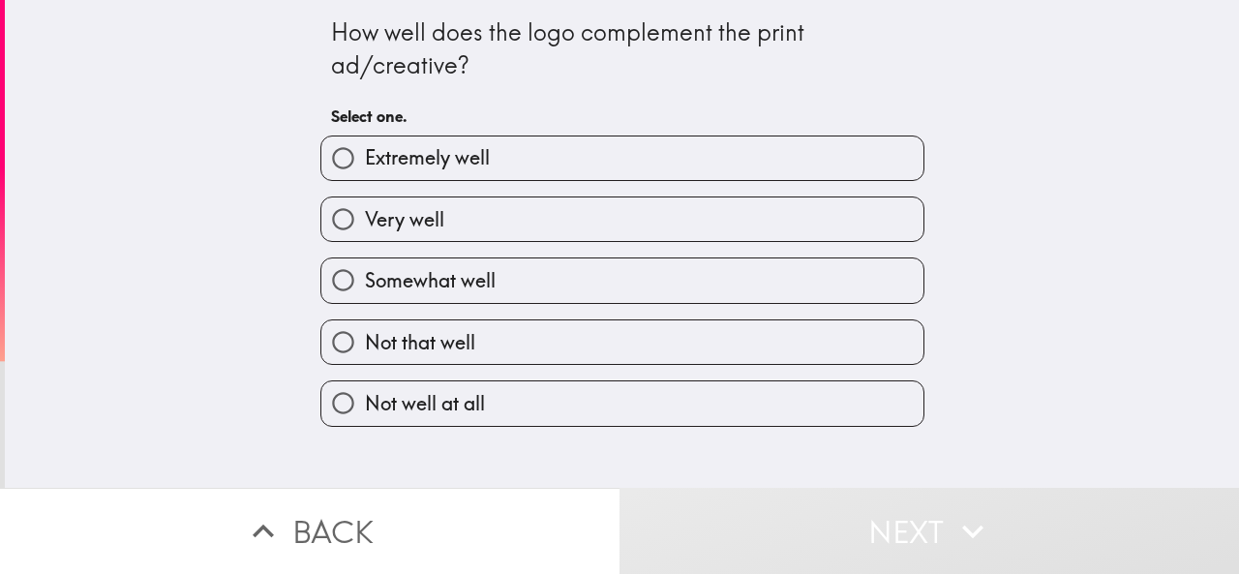
click at [455, 220] on label "Very well" at bounding box center [622, 219] width 602 height 44
click at [365, 220] on input "Very well" at bounding box center [343, 219] width 44 height 44
radio input "true"
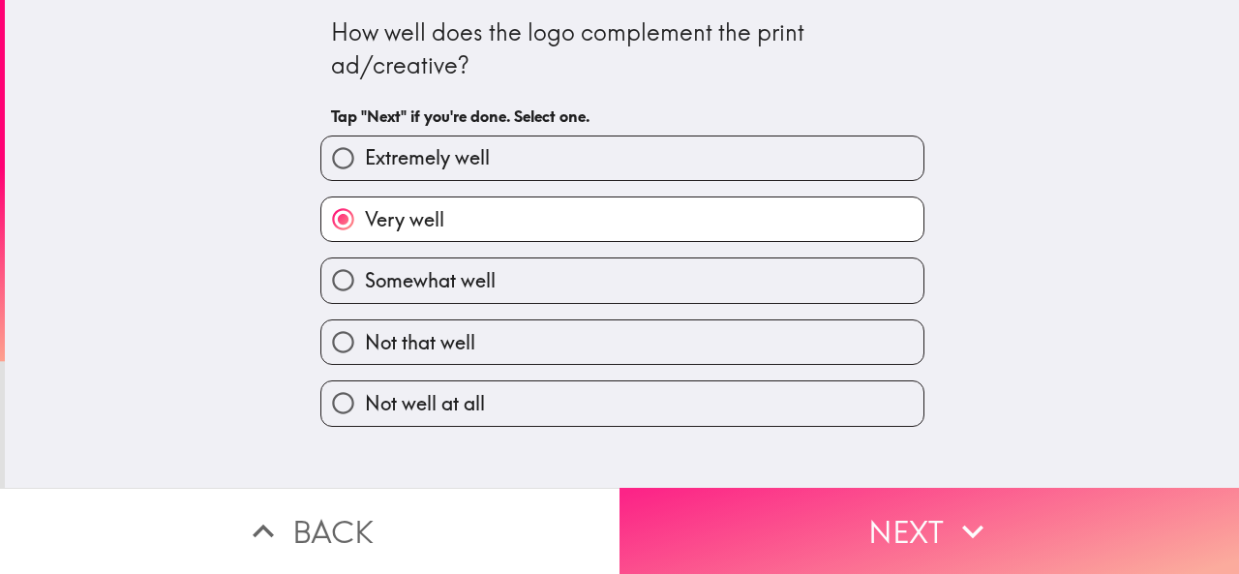
click at [716, 512] on button "Next" at bounding box center [928, 531] width 619 height 86
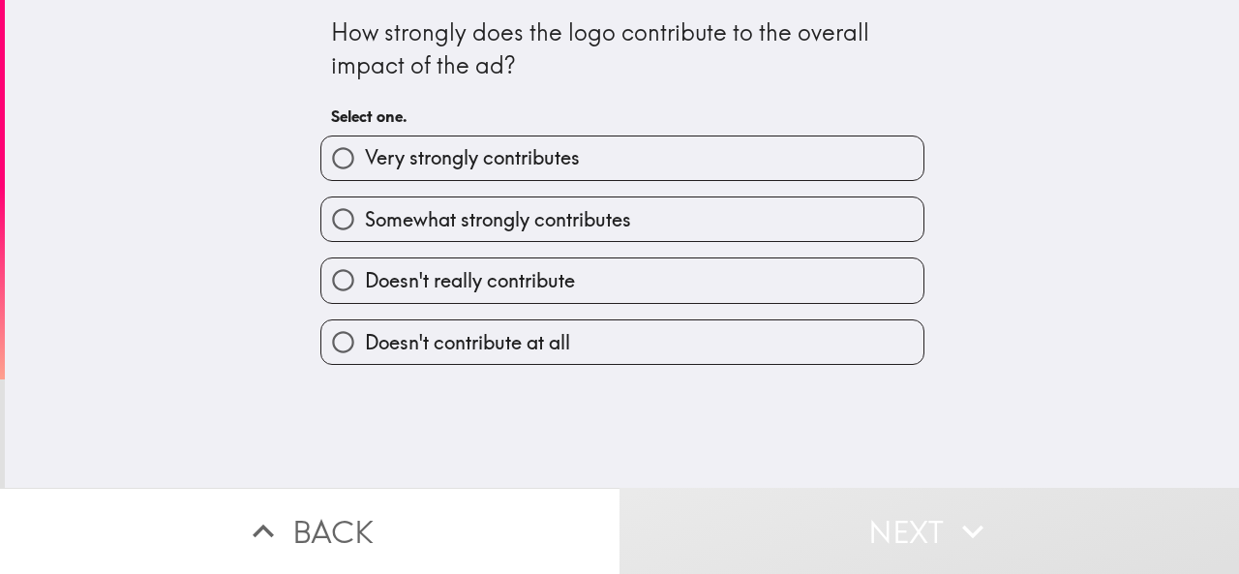
click at [480, 213] on span "Somewhat strongly contributes" at bounding box center [498, 219] width 266 height 27
click at [365, 213] on input "Somewhat strongly contributes" at bounding box center [343, 219] width 44 height 44
radio input "true"
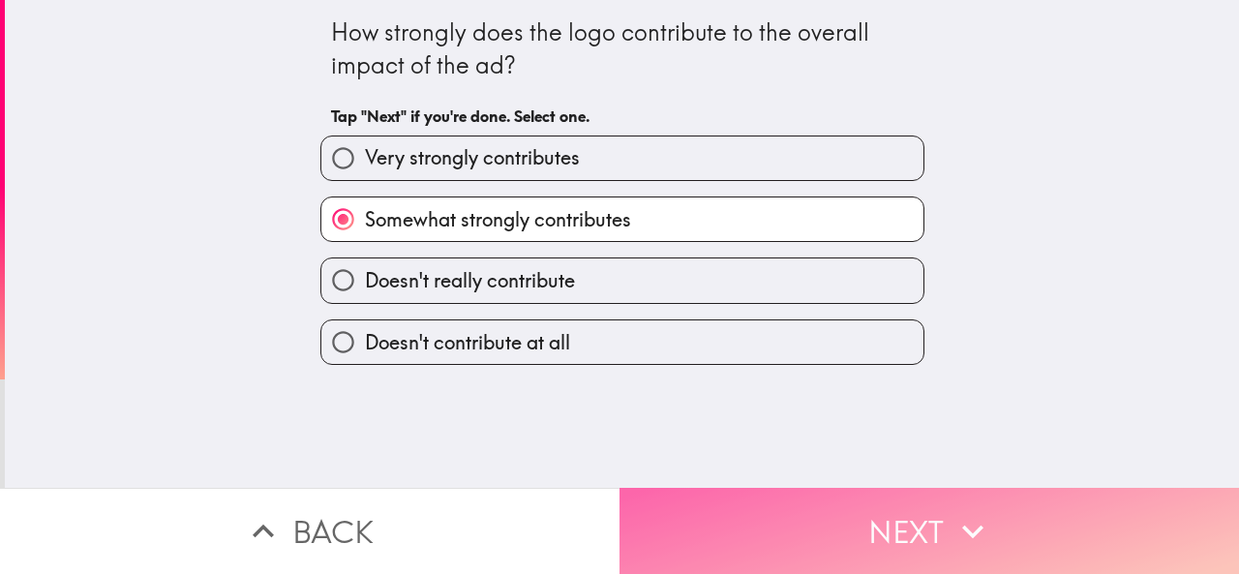
click at [665, 520] on button "Next" at bounding box center [928, 531] width 619 height 86
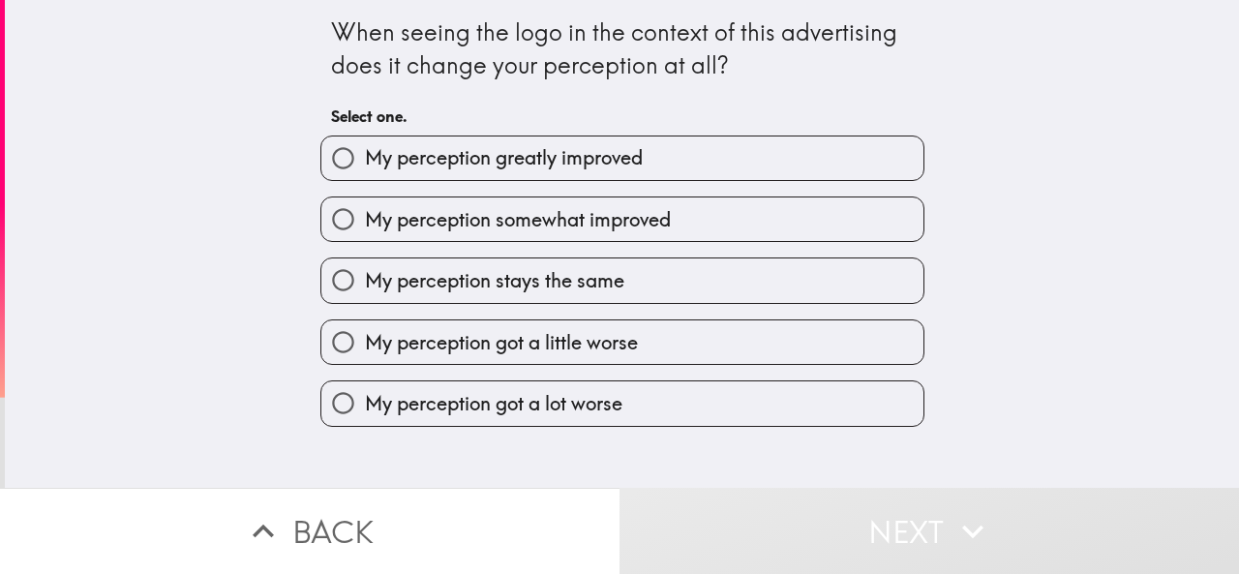
click at [463, 212] on span "My perception somewhat improved" at bounding box center [518, 219] width 306 height 27
click at [365, 212] on input "My perception somewhat improved" at bounding box center [343, 219] width 44 height 44
radio input "true"
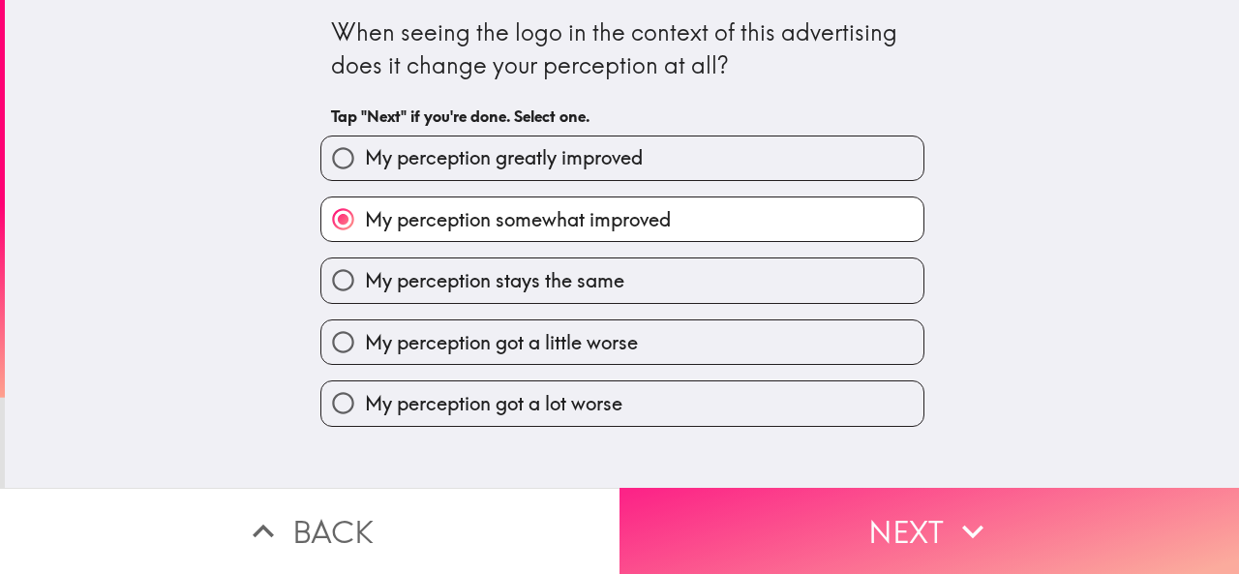
click at [665, 508] on button "Next" at bounding box center [928, 531] width 619 height 86
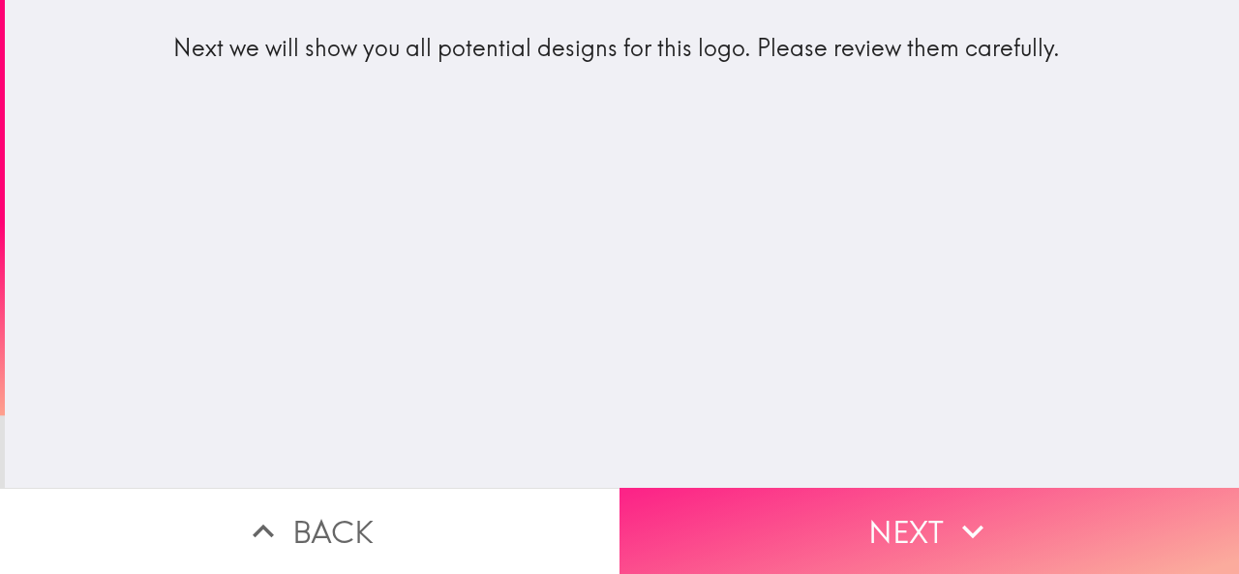
click at [696, 504] on button "Next" at bounding box center [928, 531] width 619 height 86
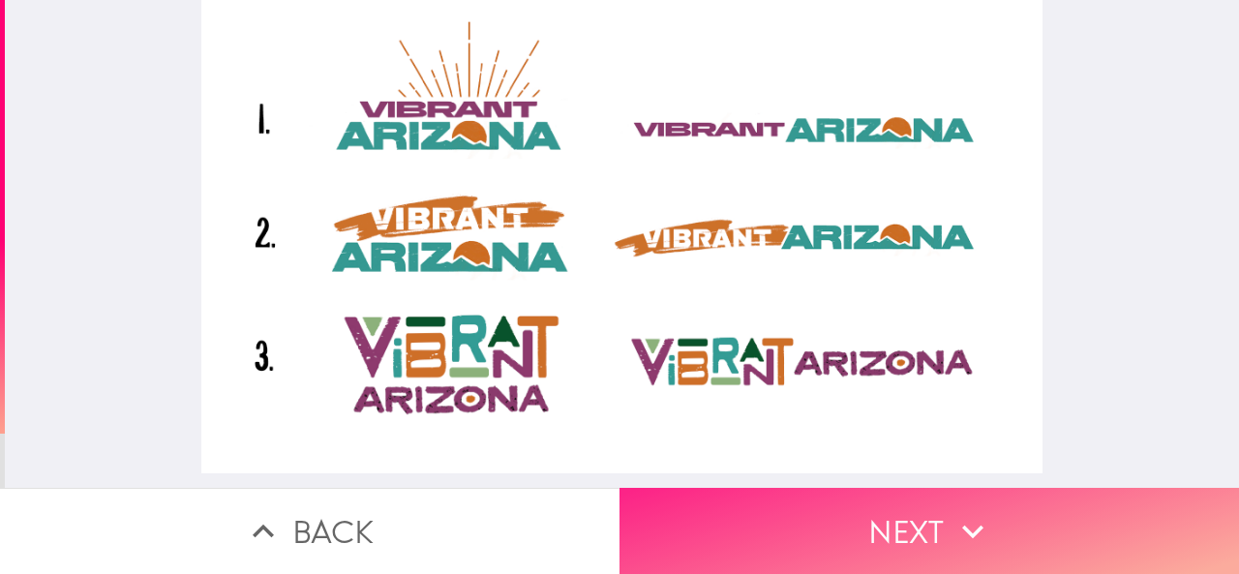
click at [698, 521] on button "Next" at bounding box center [928, 531] width 619 height 86
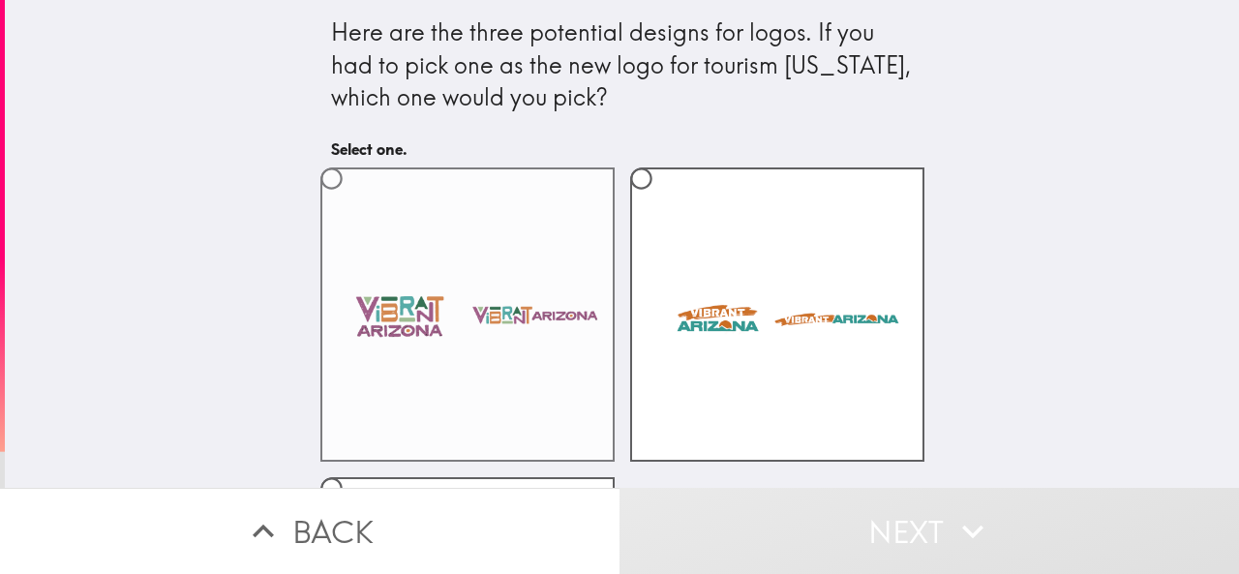
click at [470, 239] on label at bounding box center [467, 314] width 294 height 294
click at [353, 200] on input "radio" at bounding box center [332, 179] width 44 height 44
radio input "true"
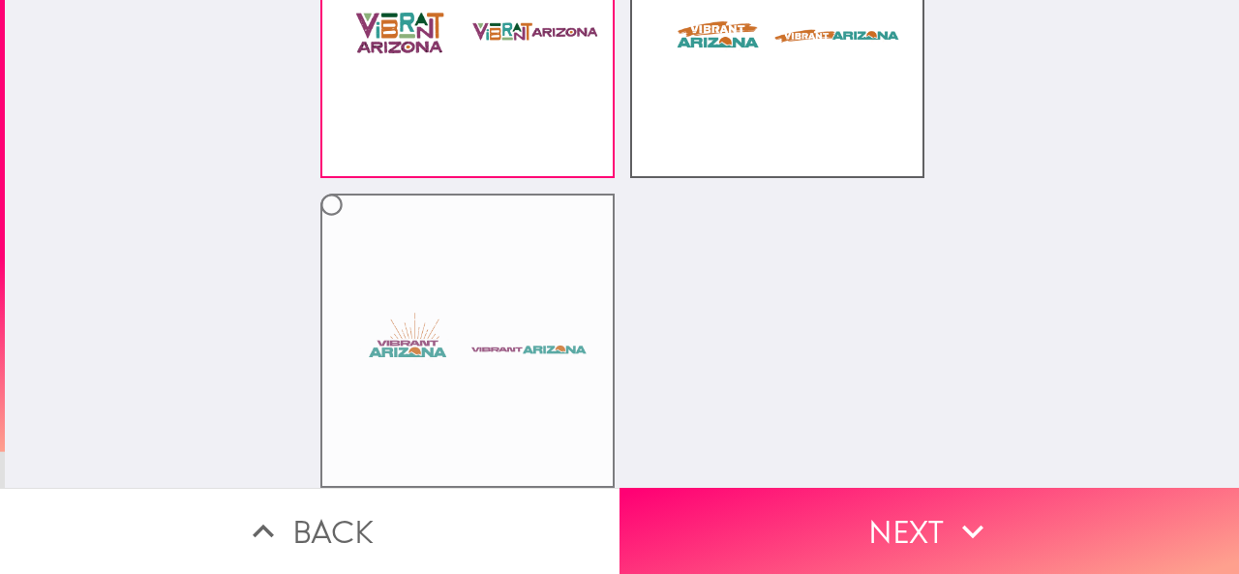
scroll to position [298, 0]
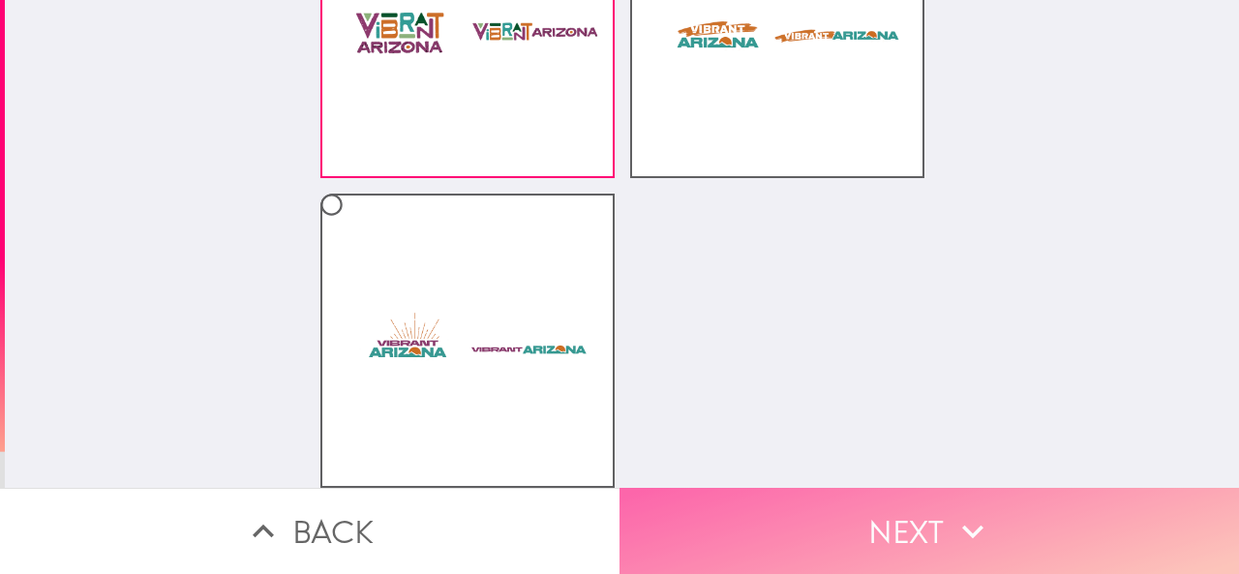
click at [726, 537] on button "Next" at bounding box center [928, 531] width 619 height 86
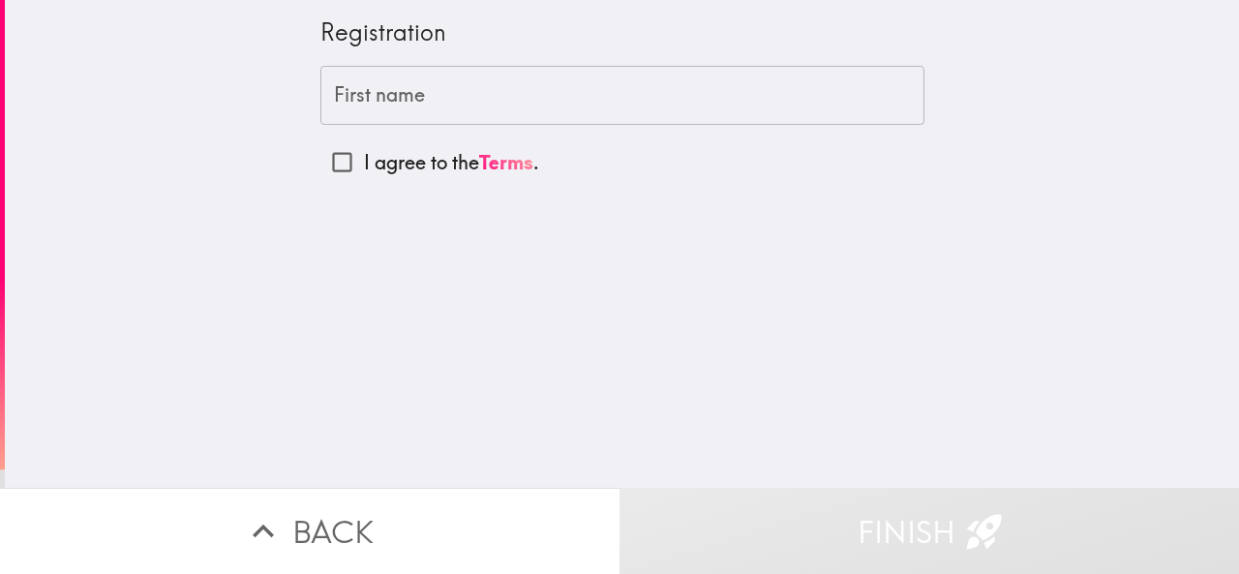
click at [440, 86] on input "First name" at bounding box center [622, 96] width 604 height 60
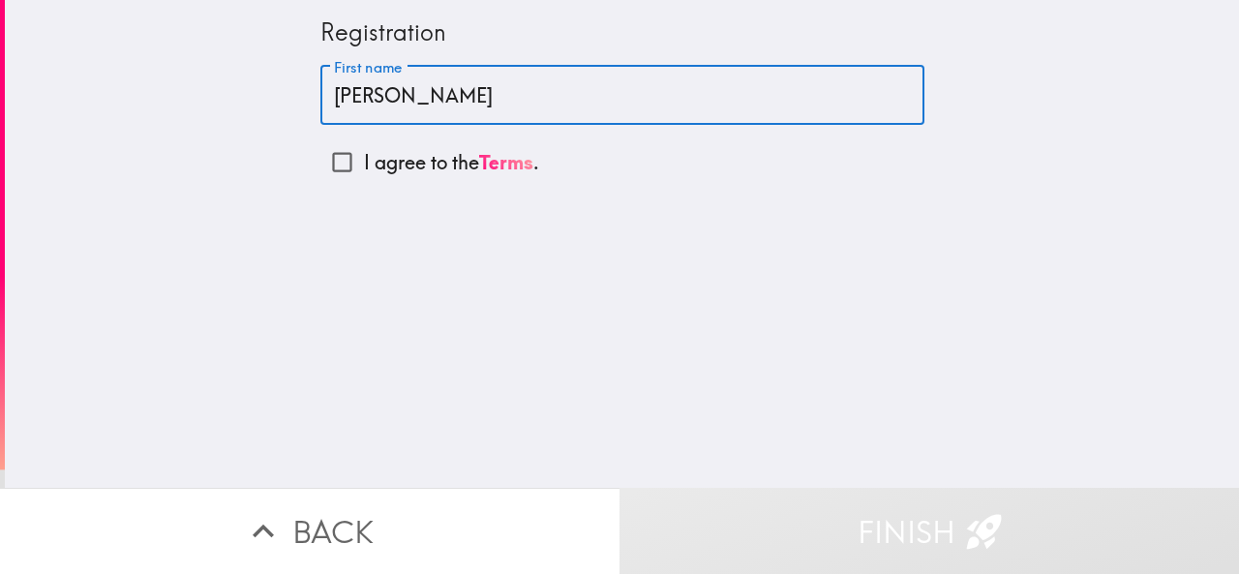
type input "[PERSON_NAME]"
click at [394, 163] on p "I agree to the Terms ." at bounding box center [451, 162] width 175 height 27
click at [364, 163] on input "I agree to the Terms ." at bounding box center [342, 162] width 44 height 44
checkbox input "true"
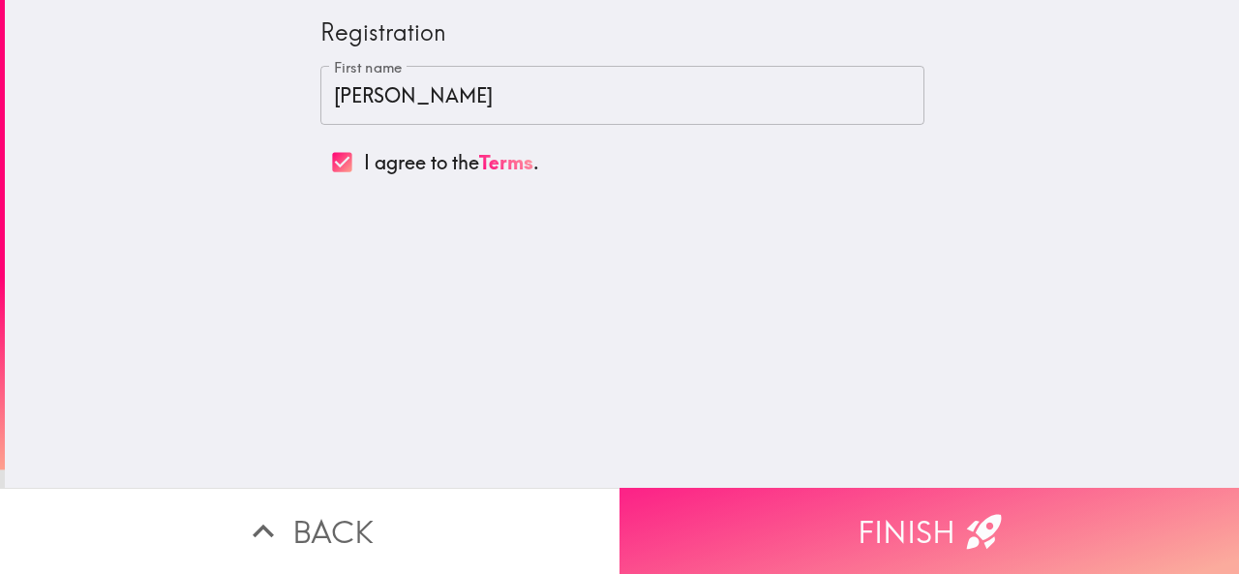
click at [670, 543] on button "Finish" at bounding box center [928, 531] width 619 height 86
